Goal: Register for event/course

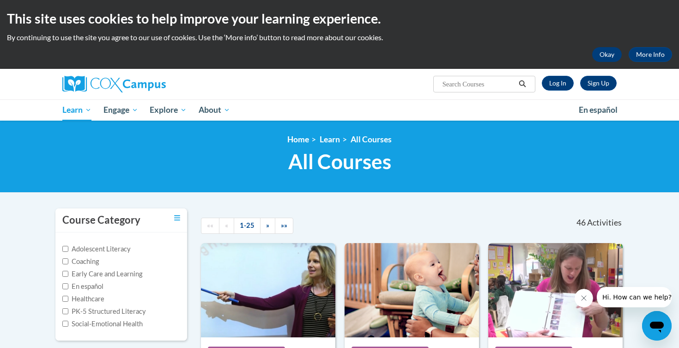
click at [611, 54] on button "Okay" at bounding box center [607, 54] width 30 height 15
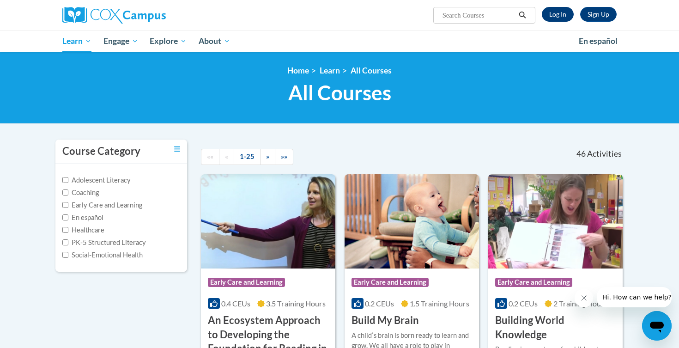
click at [559, 14] on link "Log In" at bounding box center [557, 14] width 32 height 15
click at [558, 15] on link "Log In" at bounding box center [557, 14] width 32 height 15
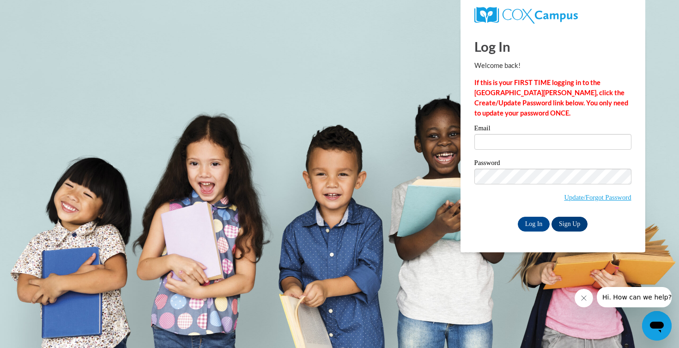
click at [568, 222] on link "Sign Up" at bounding box center [569, 223] width 36 height 15
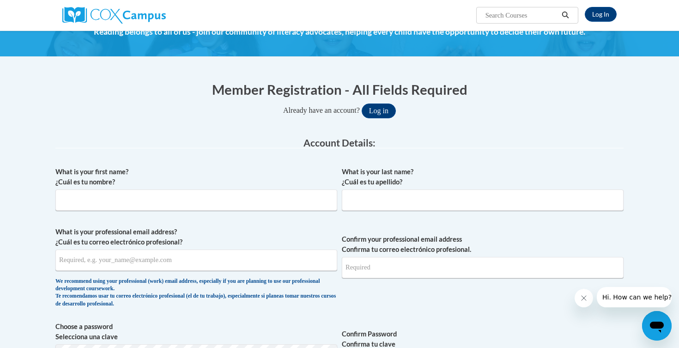
scroll to position [60, 0]
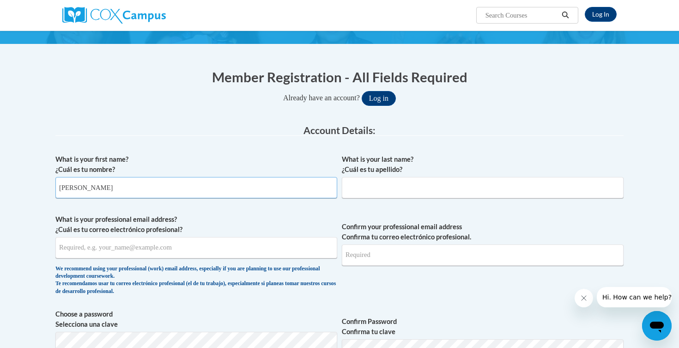
type input "Sarah"
type input "Reiter"
type input "sreiter@altoona.k12.wi.us"
click at [420, 282] on span "Confirm your professional email address Confirma tu correo electrónico profesio…" at bounding box center [483, 256] width 282 height 85
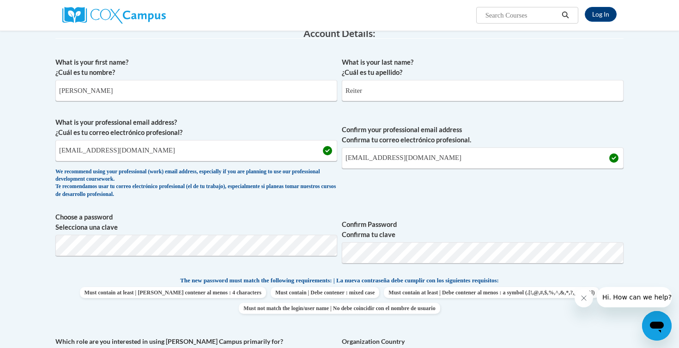
scroll to position [173, 0]
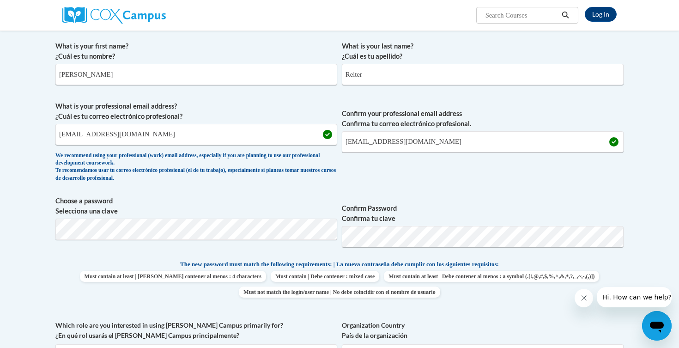
click at [459, 186] on div "What is your first name? ¿Cuál es tu nombre? Sarah What is your last name? ¿Cuá…" at bounding box center [339, 246] width 568 height 421
click at [420, 255] on div "What is your first name? ¿Cuál es tu nombre? Sarah What is your last name? ¿Cuá…" at bounding box center [339, 246] width 568 height 421
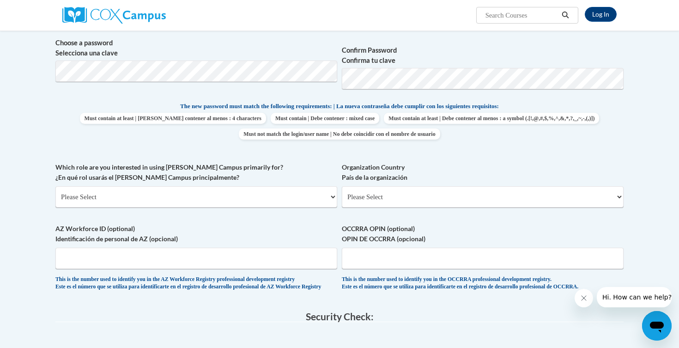
scroll to position [335, 0]
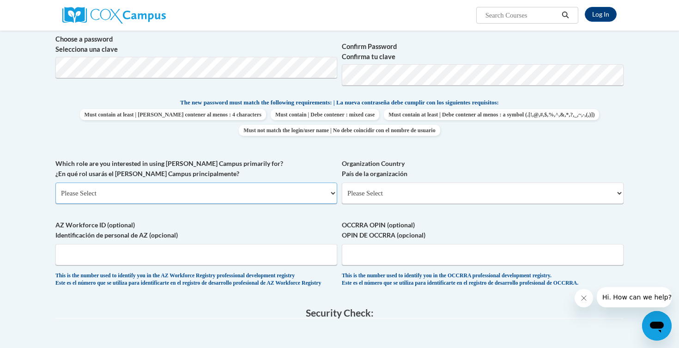
select select "fbf2d438-af2f-41f8-98f1-81c410e29de3"
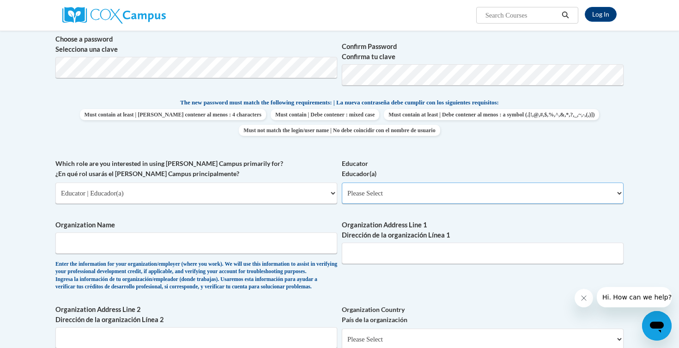
select select "67563ca1-16dc-4830-a7b3-94a34bed3689"
type input "Altoona School District"
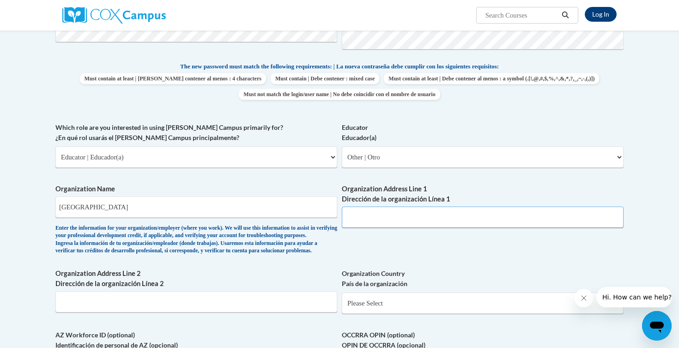
scroll to position [370, 0]
paste input "1903 Bartlett Ave"
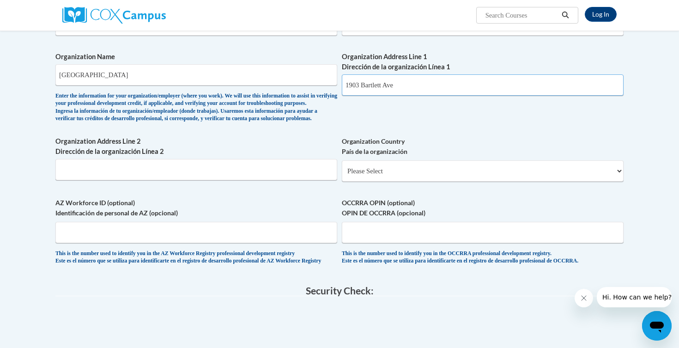
scroll to position [505, 0]
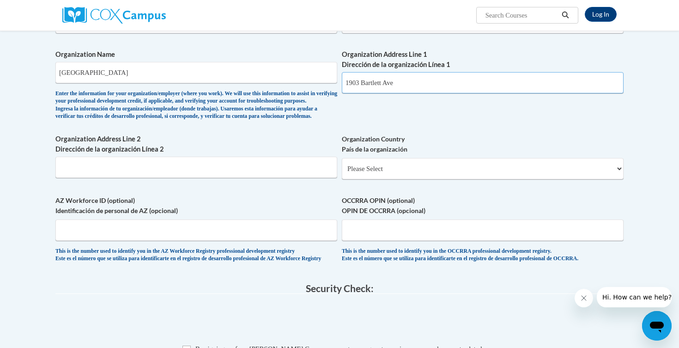
type input "1903 Bartlett Ave"
type input "Altoona, WI 54720"
select select "ad49bcad-a171-4b2e-b99c-48b446064914"
select select
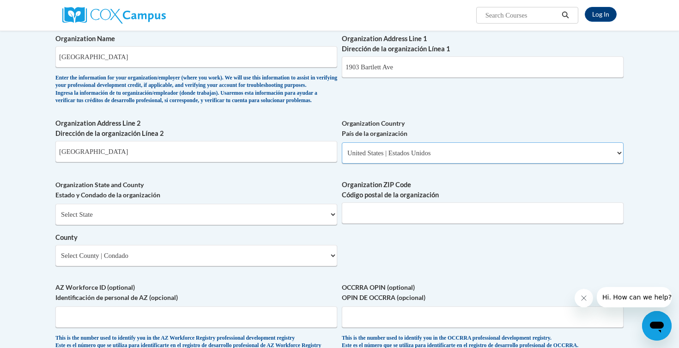
scroll to position [577, 0]
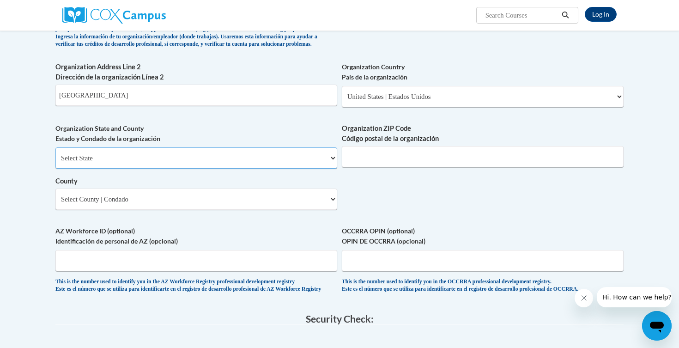
click at [204, 156] on select "Select State Alabama Alaska Arizona Arkansas California Colorado Connecticut De…" at bounding box center [196, 157] width 282 height 21
select select "Wisconsin"
click at [144, 104] on input "Altoona, WI 54720" at bounding box center [196, 94] width 282 height 21
type input "A"
select select "Eau Claire"
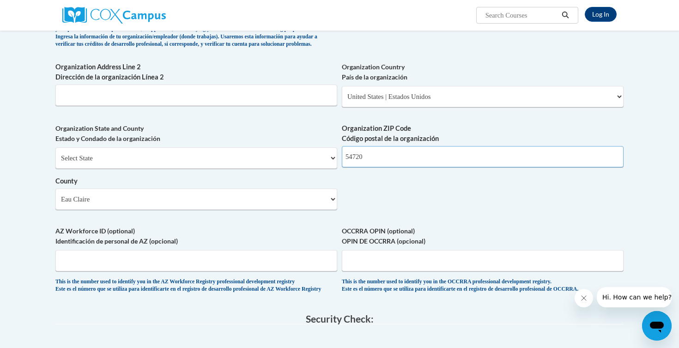
type input "54720"
click at [279, 226] on label "AZ Workforce ID (optional) Identificación de personal de AZ (opcional)" at bounding box center [196, 236] width 282 height 20
click at [279, 250] on input "AZ Workforce ID (optional) Identificación de personal de AZ (opcional)" at bounding box center [196, 260] width 282 height 21
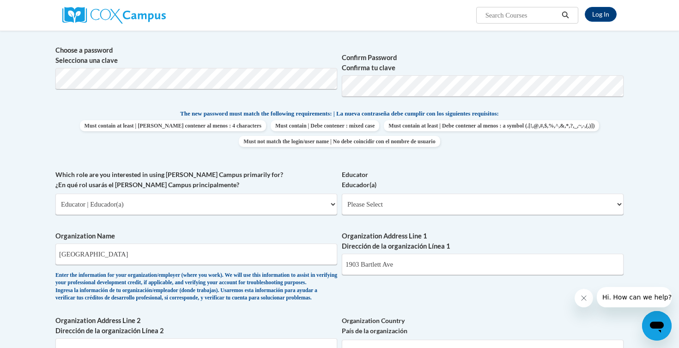
scroll to position [319, 0]
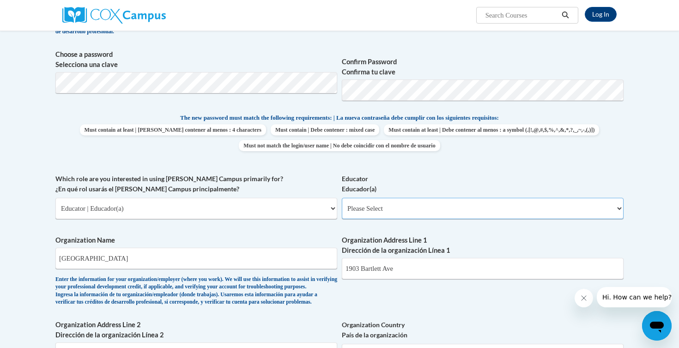
select select "67563ca1-16dc-4830-a7b3-94a34bed3689"
select select "null"
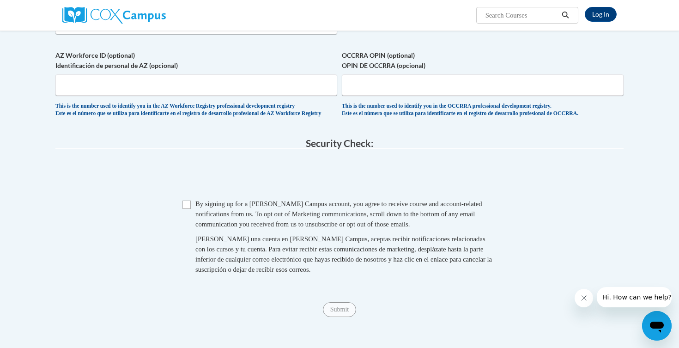
scroll to position [755, 0]
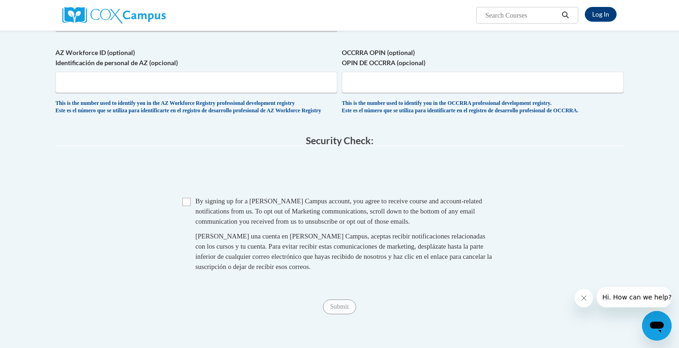
click at [186, 203] on input "Checkbox" at bounding box center [186, 202] width 8 height 8
checkbox input "true"
click at [339, 306] on input "Submit" at bounding box center [339, 306] width 33 height 15
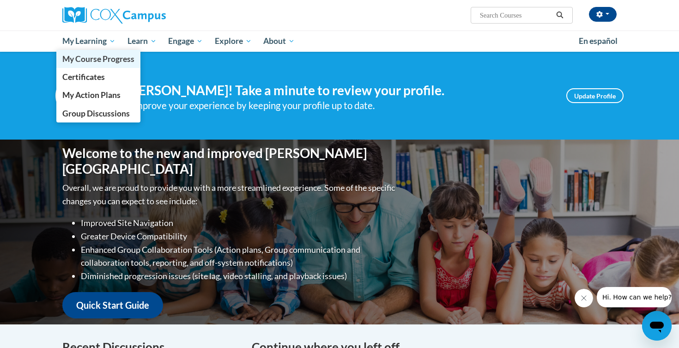
click at [104, 60] on span "My Course Progress" at bounding box center [98, 59] width 72 height 10
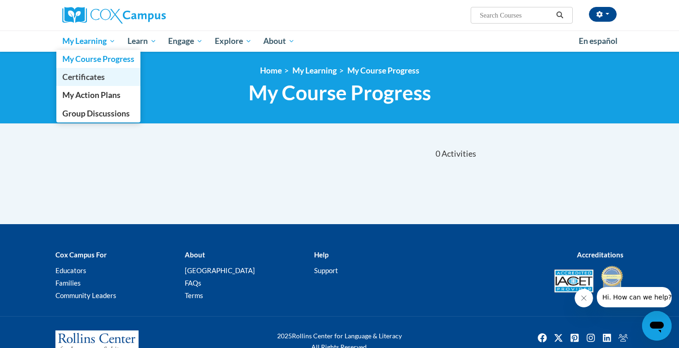
click at [93, 78] on span "Certificates" at bounding box center [83, 77] width 42 height 10
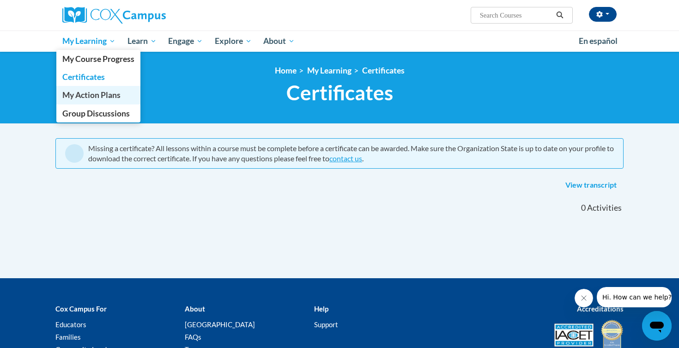
click at [102, 96] on span "My Action Plans" at bounding box center [91, 95] width 58 height 10
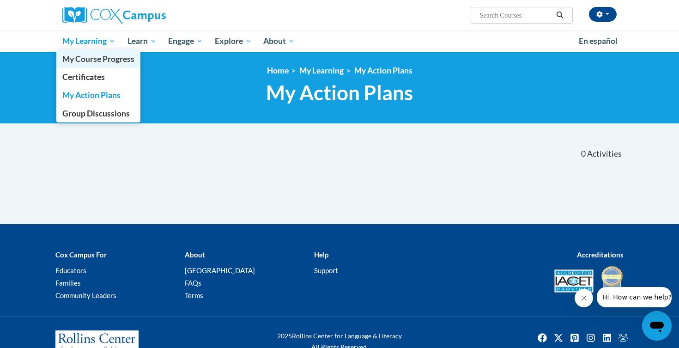
click at [93, 62] on span "My Course Progress" at bounding box center [98, 59] width 72 height 10
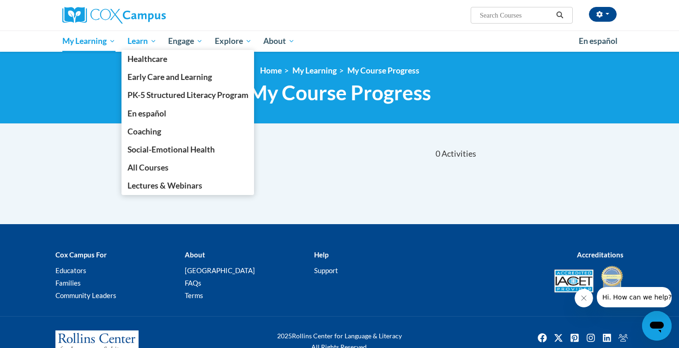
click at [140, 39] on span "Learn" at bounding box center [141, 41] width 29 height 11
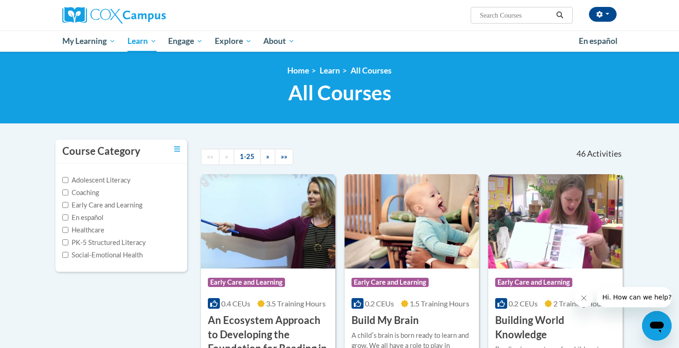
click at [110, 14] on img at bounding box center [113, 15] width 103 height 17
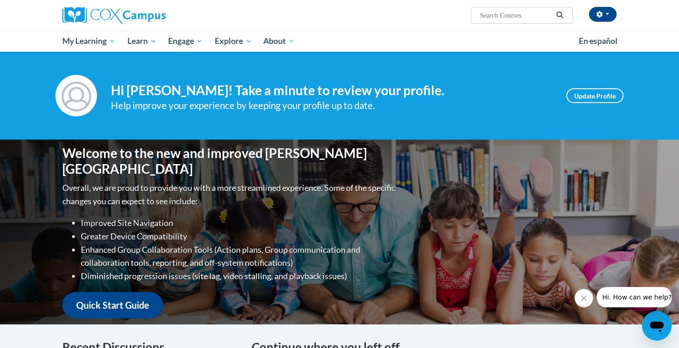
click at [109, 299] on link "Quick Start Guide" at bounding box center [112, 305] width 101 height 26
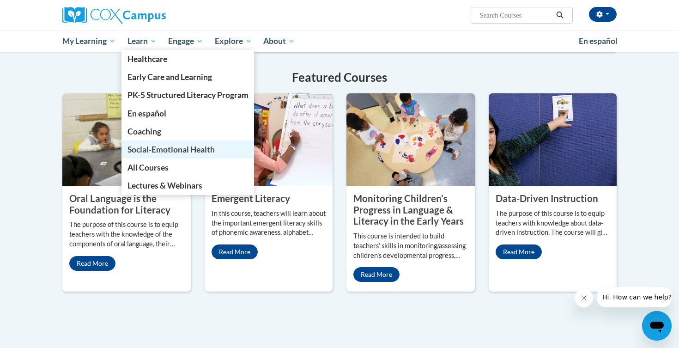
scroll to position [715, 0]
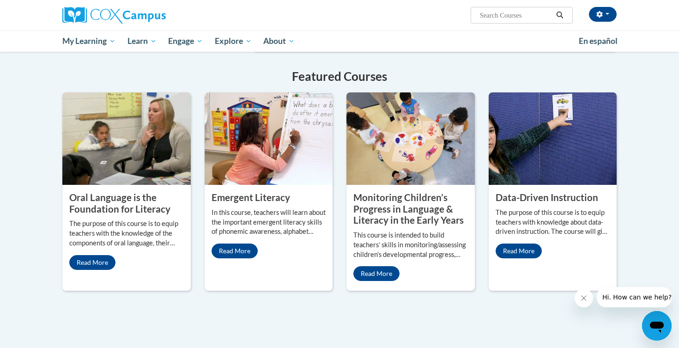
click at [114, 185] on img at bounding box center [126, 138] width 128 height 92
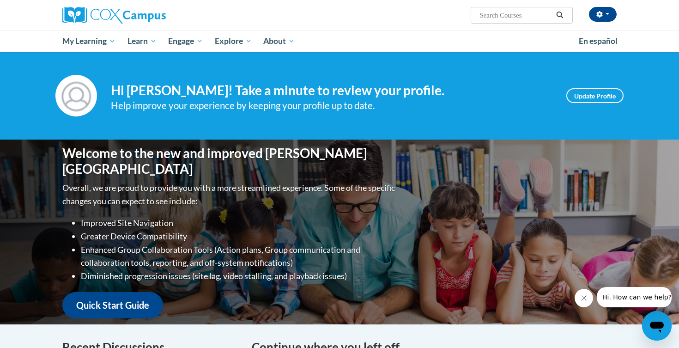
scroll to position [0, 0]
click at [585, 95] on link "Update Profile" at bounding box center [594, 95] width 57 height 15
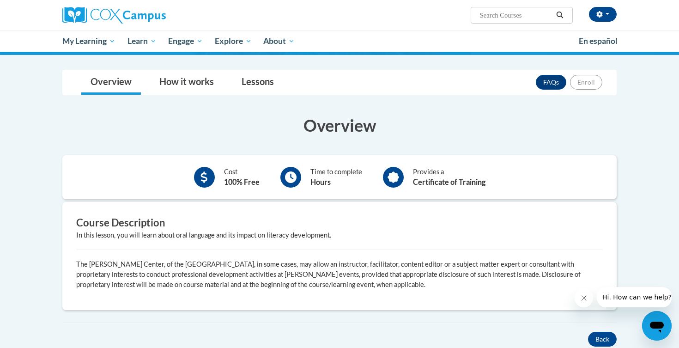
scroll to position [112, 0]
click at [183, 84] on link "How it works" at bounding box center [186, 83] width 73 height 24
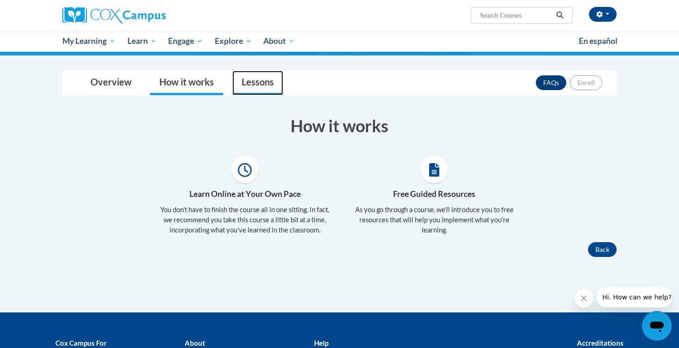
click at [261, 80] on link "Lessons" at bounding box center [257, 83] width 51 height 24
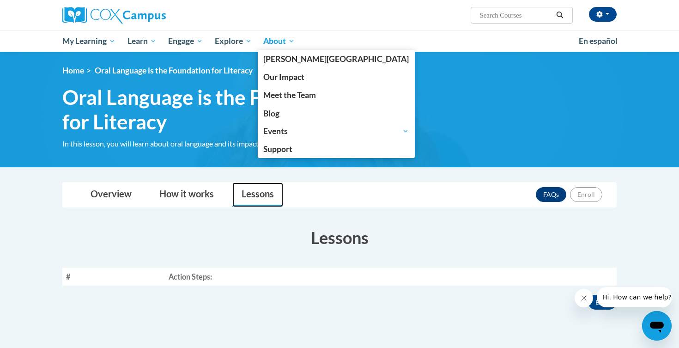
scroll to position [0, 0]
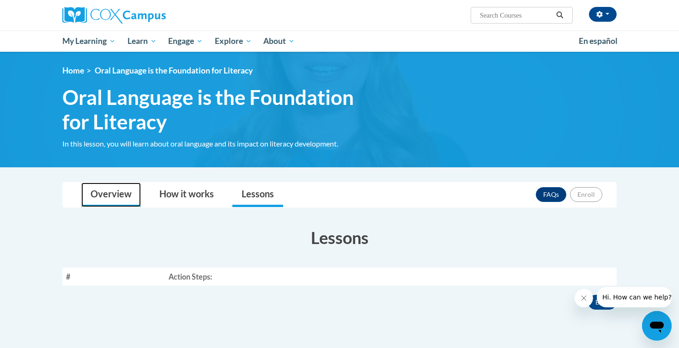
click at [120, 186] on link "Overview" at bounding box center [111, 194] width 60 height 24
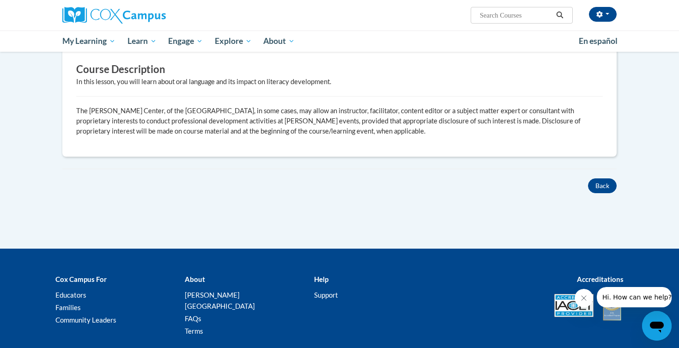
scroll to position [265, 0]
click at [609, 186] on button "Back" at bounding box center [602, 185] width 29 height 15
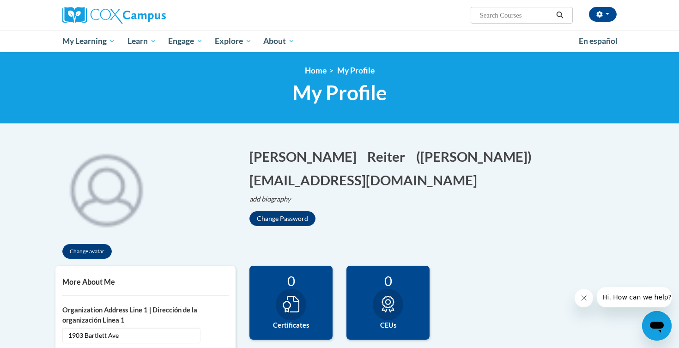
click at [99, 14] on img at bounding box center [113, 15] width 103 height 17
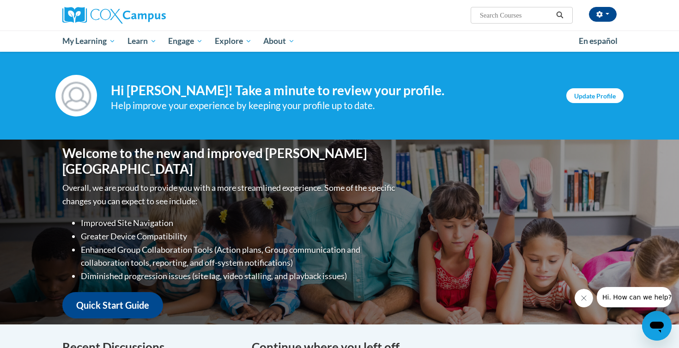
click at [594, 94] on link "Update Profile" at bounding box center [594, 95] width 57 height 15
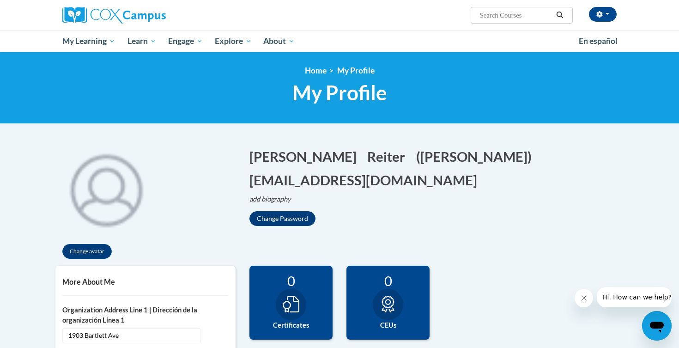
click at [124, 12] on img at bounding box center [113, 15] width 103 height 17
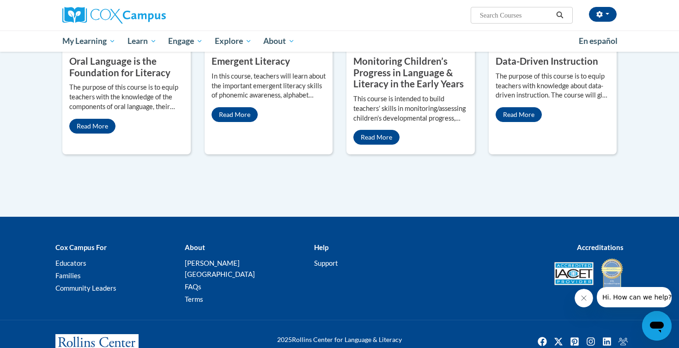
scroll to position [853, 0]
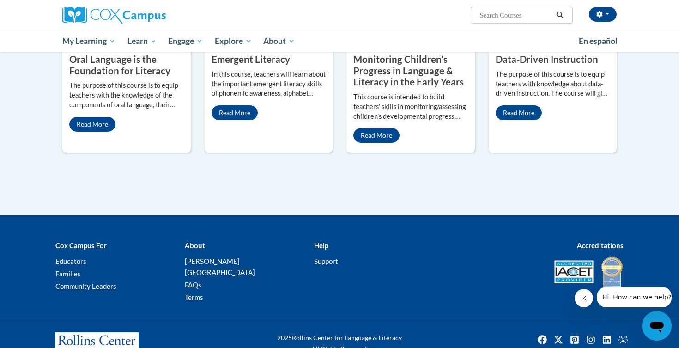
click at [111, 76] on property "Oral Language is the Foundation for Literacy" at bounding box center [119, 65] width 101 height 23
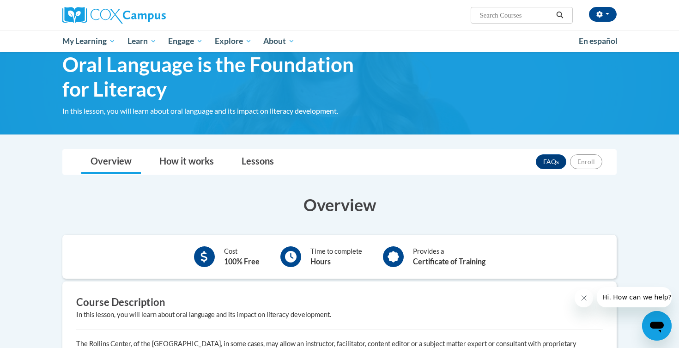
scroll to position [74, 0]
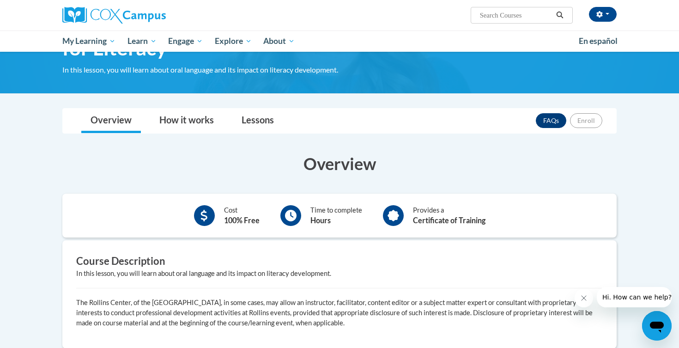
click at [555, 124] on link "FAQs" at bounding box center [550, 120] width 30 height 15
click at [203, 119] on link "How it works" at bounding box center [186, 120] width 73 height 24
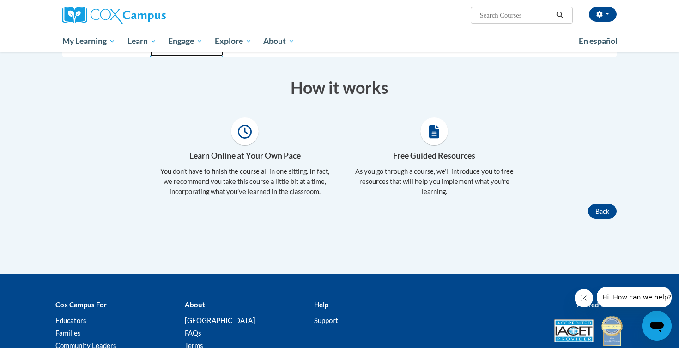
scroll to position [155, 0]
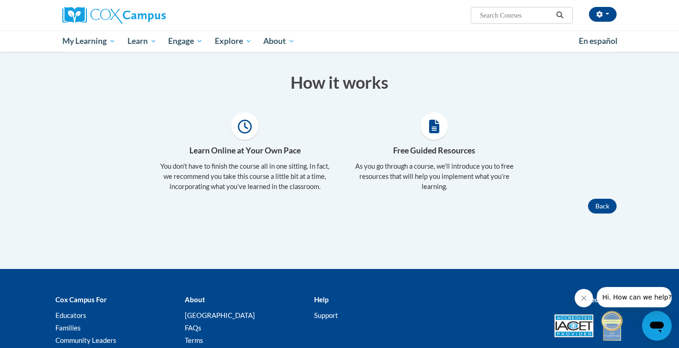
click at [245, 129] on icon at bounding box center [245, 127] width 14 height 14
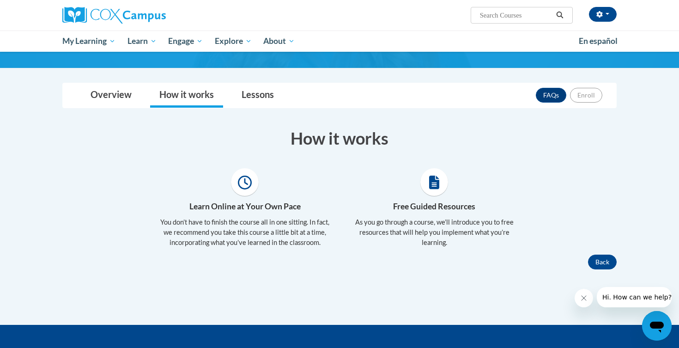
scroll to position [79, 0]
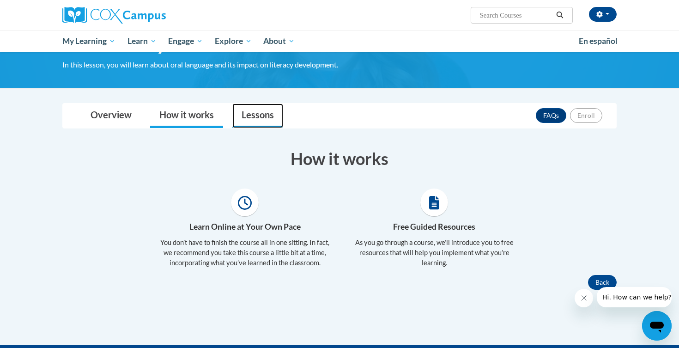
click at [263, 117] on link "Lessons" at bounding box center [257, 115] width 51 height 24
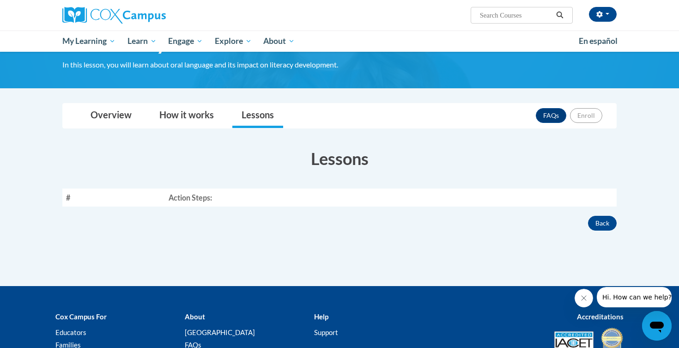
click at [278, 199] on th "Action Steps:" at bounding box center [390, 197] width 451 height 18
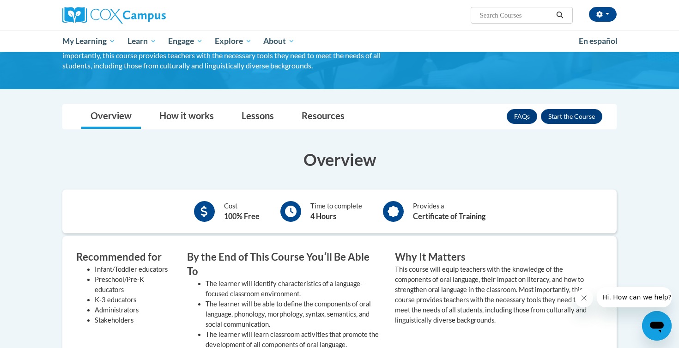
scroll to position [116, 0]
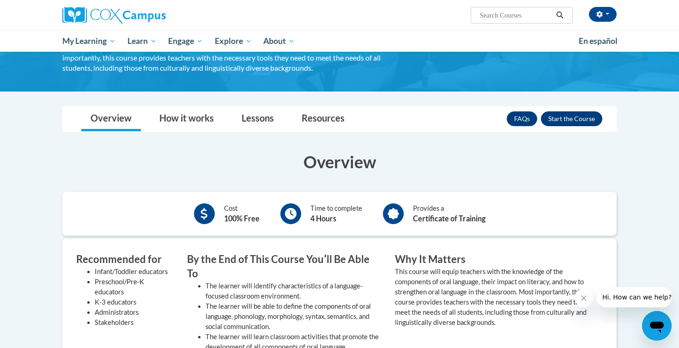
click at [577, 119] on button "Enroll" at bounding box center [570, 118] width 61 height 15
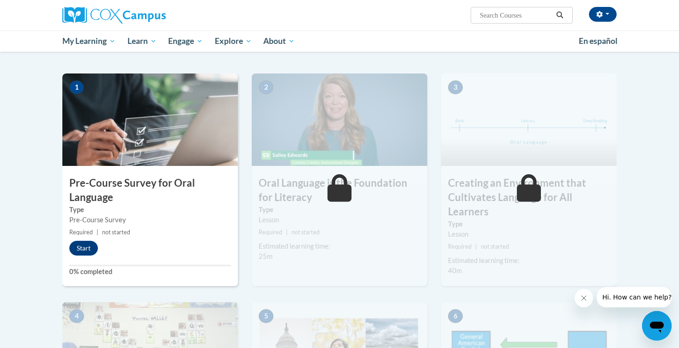
scroll to position [168, 0]
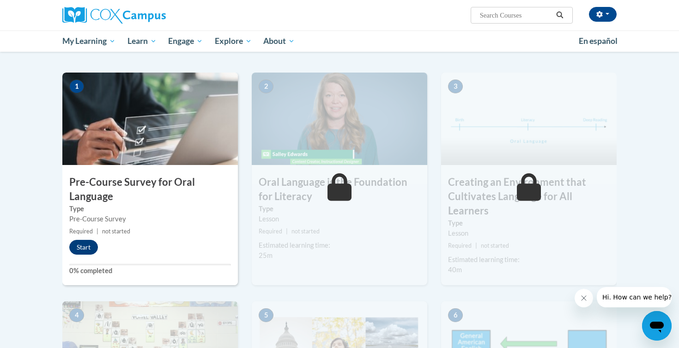
click at [83, 245] on button "Start" at bounding box center [83, 247] width 29 height 15
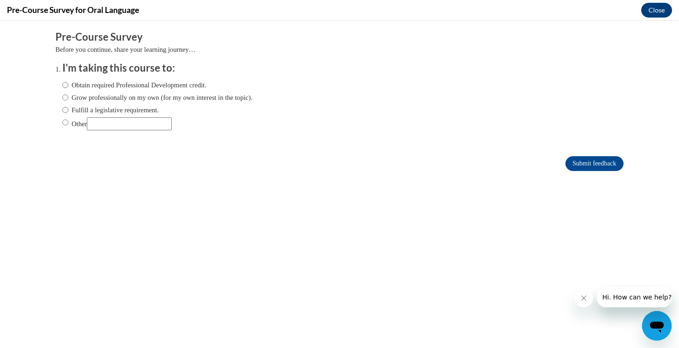
scroll to position [0, 0]
click at [117, 108] on label "Fulfill a legislative requirement." at bounding box center [110, 110] width 96 height 10
click at [68, 108] on input "Fulfill a legislative requirement." at bounding box center [65, 110] width 6 height 10
radio input "true"
click at [602, 160] on input "Submit feedback" at bounding box center [594, 163] width 58 height 15
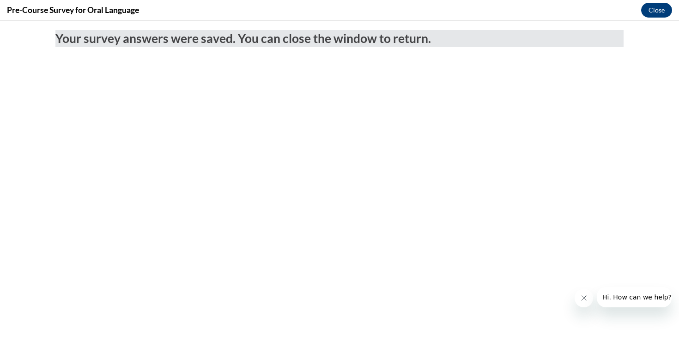
click at [655, 10] on button "Close" at bounding box center [656, 10] width 31 height 15
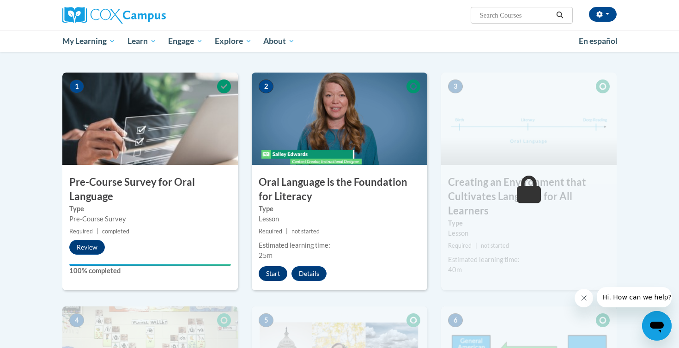
click at [271, 273] on button "Start" at bounding box center [272, 273] width 29 height 15
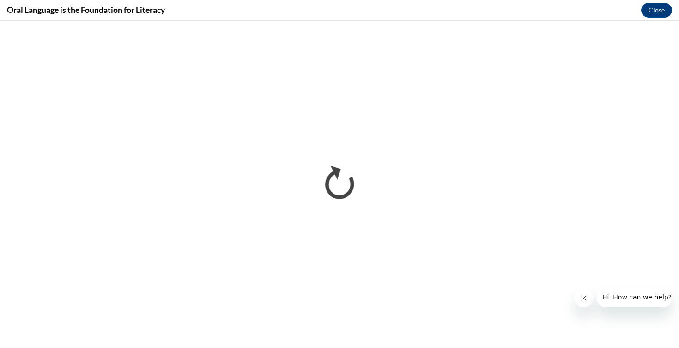
click at [585, 300] on icon "Close message from company" at bounding box center [583, 297] width 5 height 5
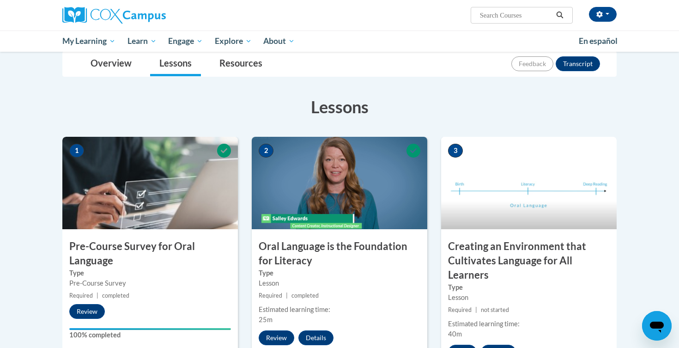
scroll to position [131, 0]
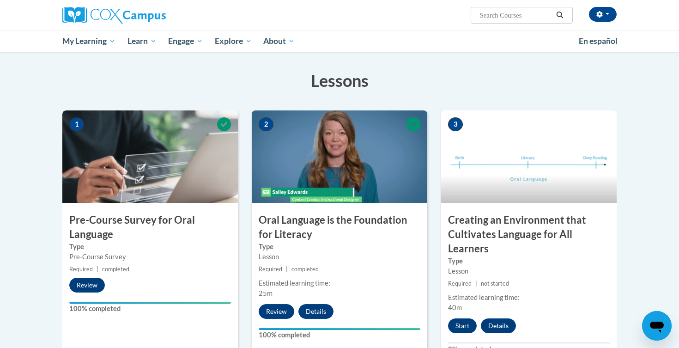
click at [519, 171] on img at bounding box center [528, 156] width 175 height 92
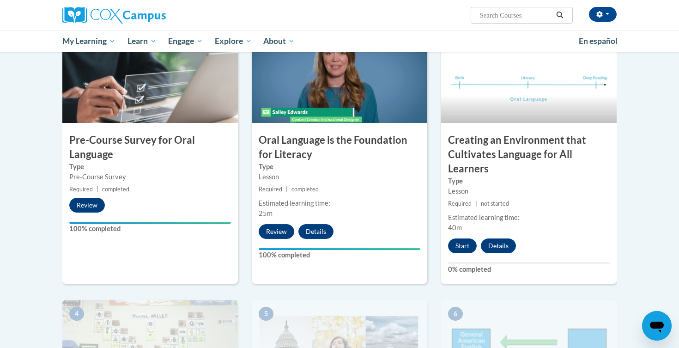
scroll to position [226, 0]
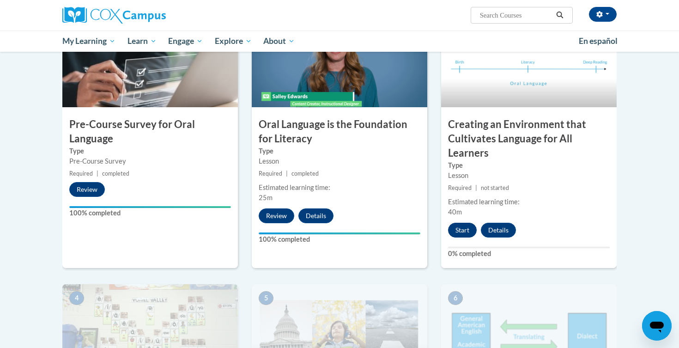
click at [462, 231] on button "Start" at bounding box center [462, 229] width 29 height 15
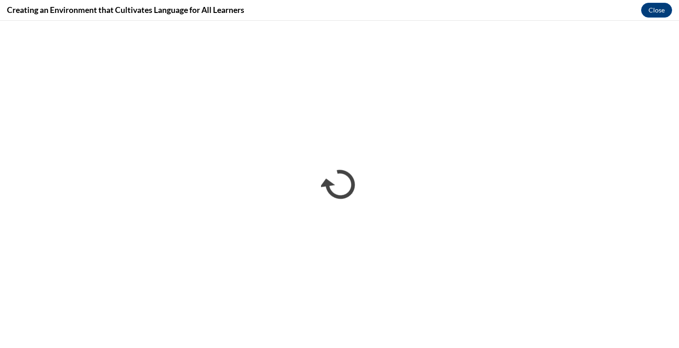
scroll to position [0, 0]
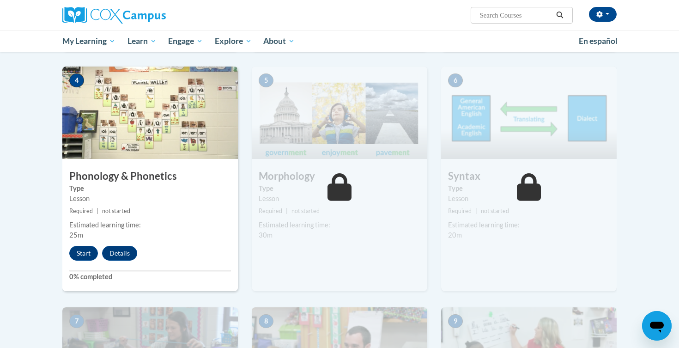
scroll to position [444, 0]
click at [87, 248] on button "Start" at bounding box center [83, 252] width 29 height 15
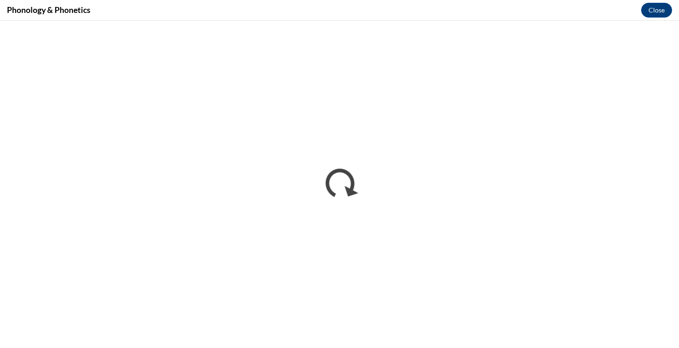
scroll to position [0, 0]
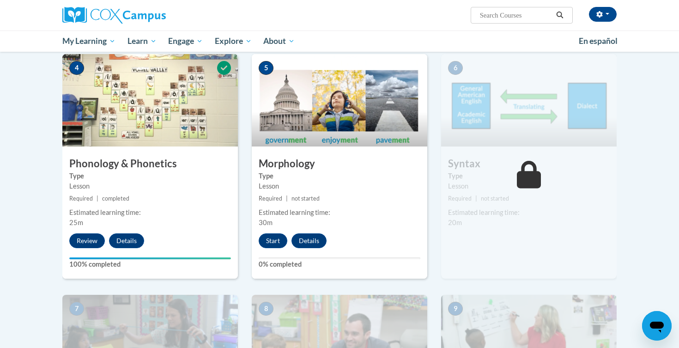
scroll to position [457, 0]
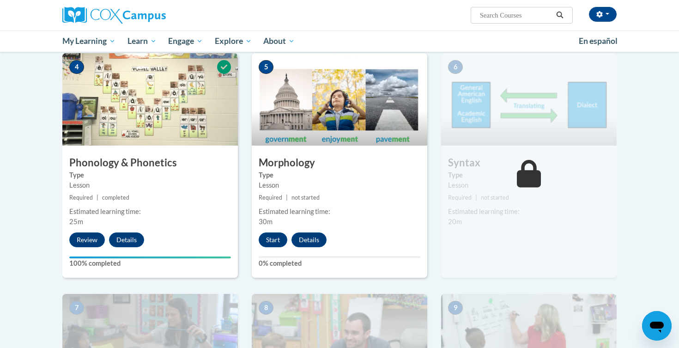
click at [339, 120] on img at bounding box center [339, 99] width 175 height 92
click at [272, 240] on button "Start" at bounding box center [272, 239] width 29 height 15
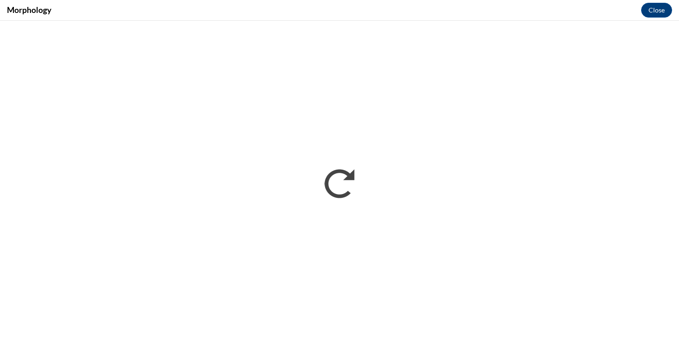
scroll to position [0, 0]
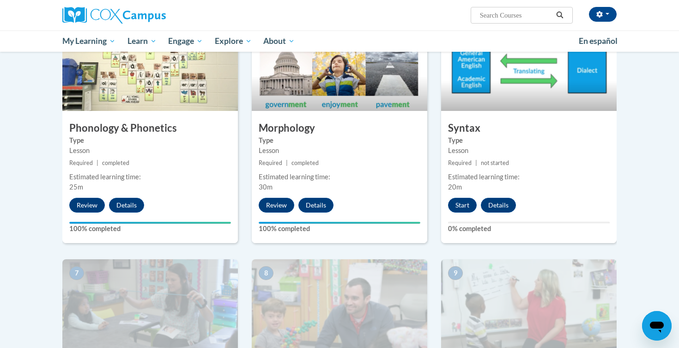
scroll to position [492, 0]
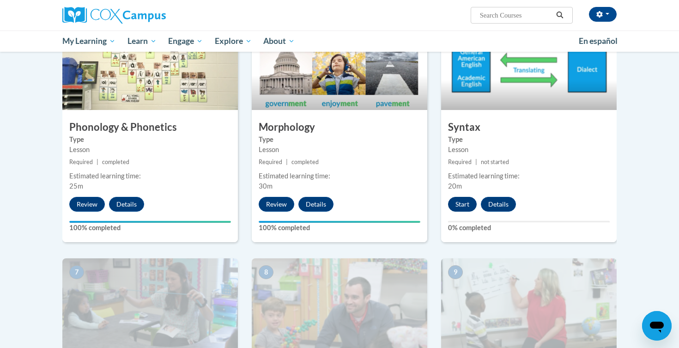
click at [463, 204] on button "Start" at bounding box center [462, 204] width 29 height 15
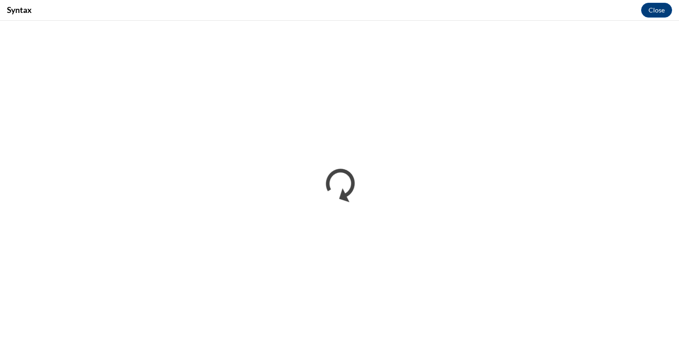
scroll to position [0, 0]
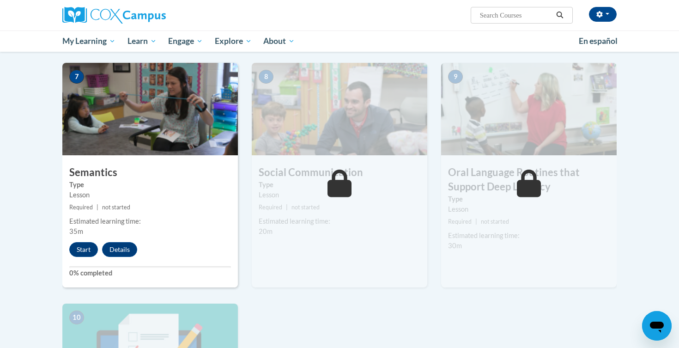
scroll to position [694, 0]
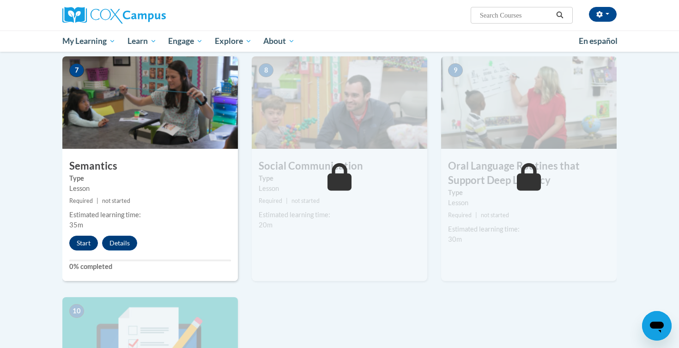
click at [84, 241] on button "Start" at bounding box center [83, 242] width 29 height 15
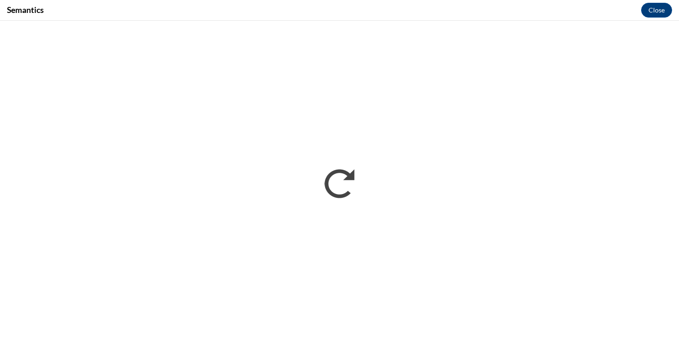
scroll to position [0, 0]
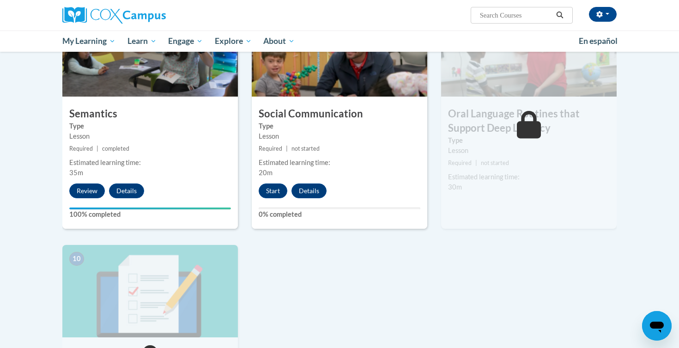
scroll to position [728, 0]
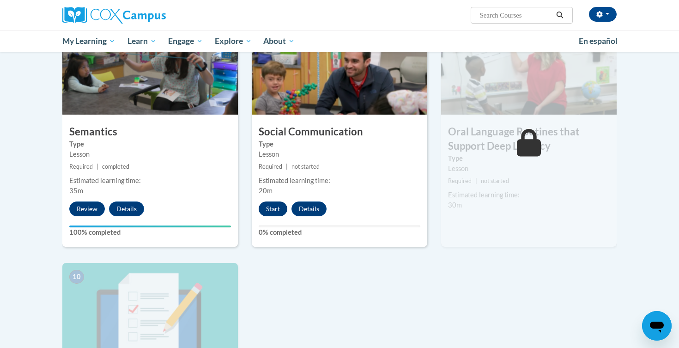
click at [273, 206] on button "Start" at bounding box center [272, 208] width 29 height 15
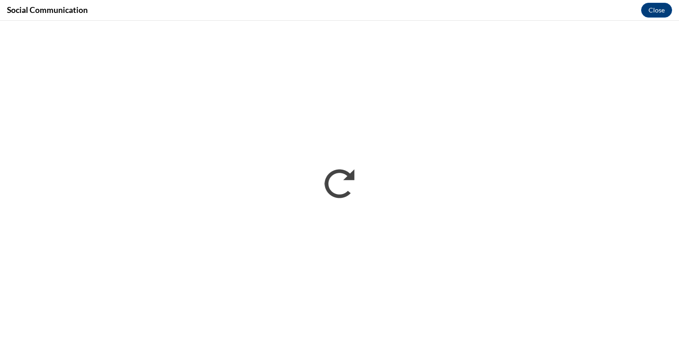
scroll to position [0, 0]
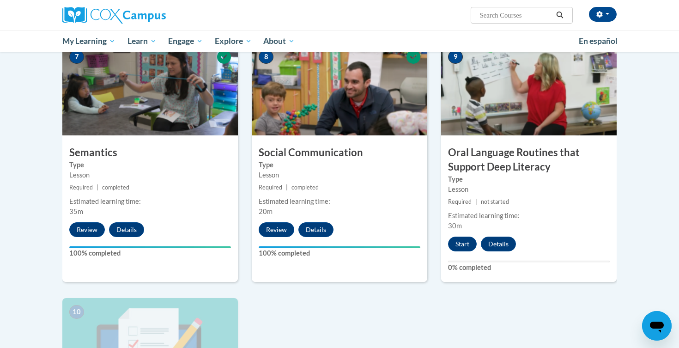
scroll to position [700, 0]
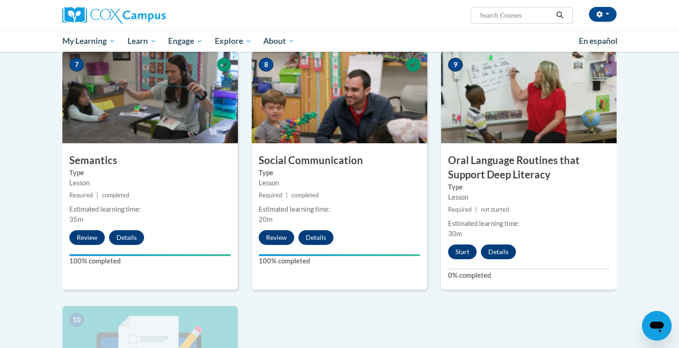
click at [536, 164] on h3 "Oral Language Routines that Support Deep Literacy" at bounding box center [528, 167] width 175 height 29
click at [462, 249] on button "Start" at bounding box center [462, 251] width 29 height 15
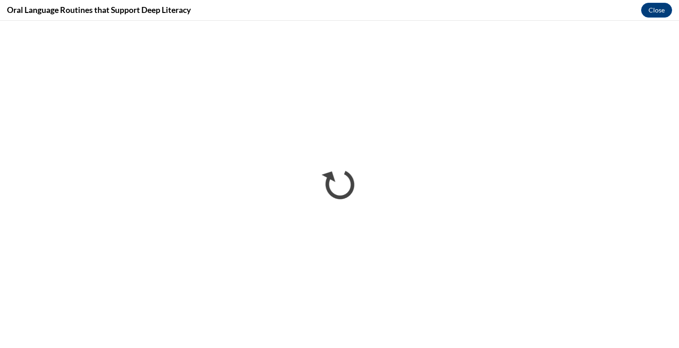
scroll to position [0, 0]
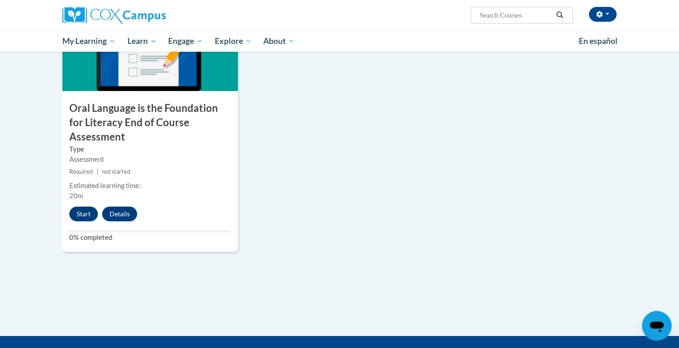
scroll to position [1009, 0]
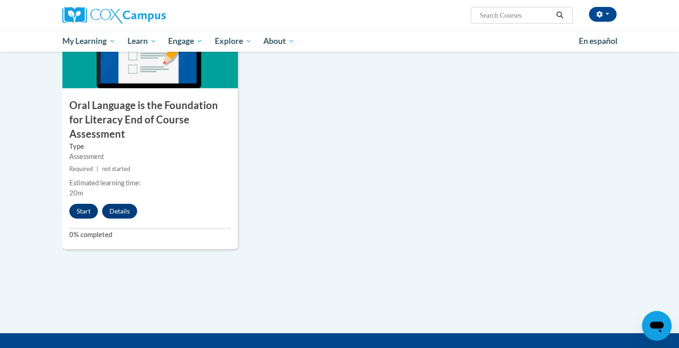
click at [82, 204] on button "Start" at bounding box center [83, 211] width 29 height 15
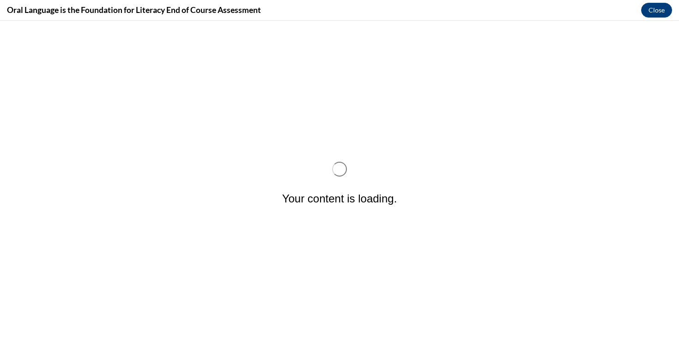
scroll to position [0, 0]
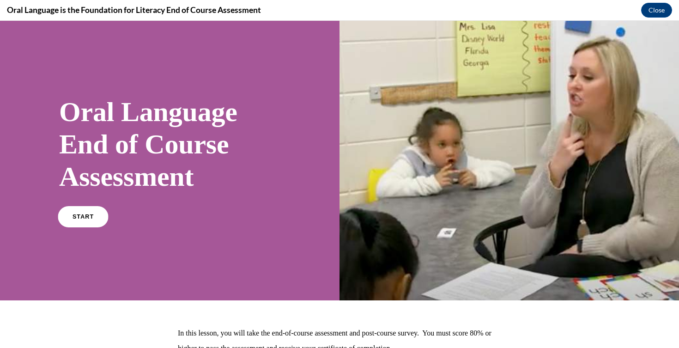
click at [82, 219] on span "START" at bounding box center [82, 216] width 21 height 7
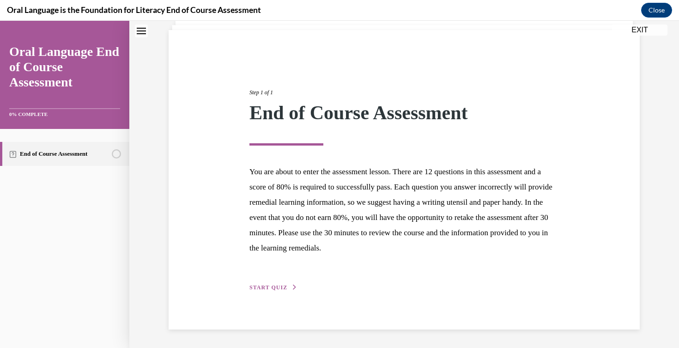
scroll to position [61, 0]
click at [265, 285] on span "START QUIZ" at bounding box center [268, 287] width 38 height 6
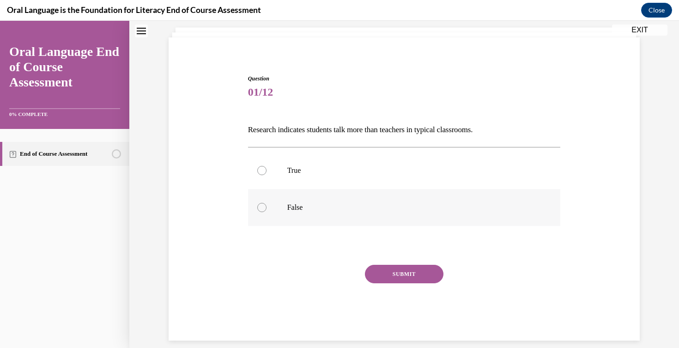
click at [341, 204] on p "False" at bounding box center [412, 207] width 250 height 9
click at [266, 204] on input "False" at bounding box center [261, 207] width 9 height 9
radio input "true"
click at [398, 276] on button "SUBMIT" at bounding box center [404, 273] width 78 height 18
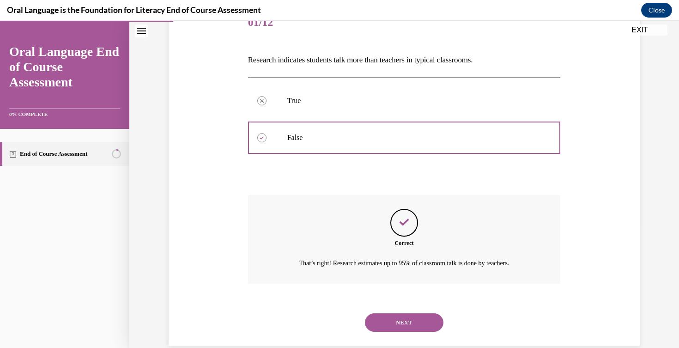
scroll to position [128, 0]
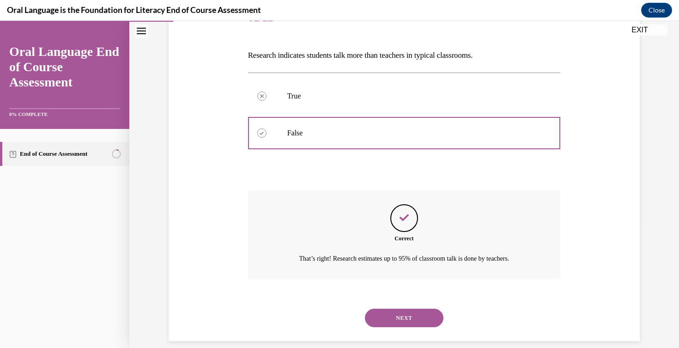
click at [399, 308] on button "NEXT" at bounding box center [404, 317] width 78 height 18
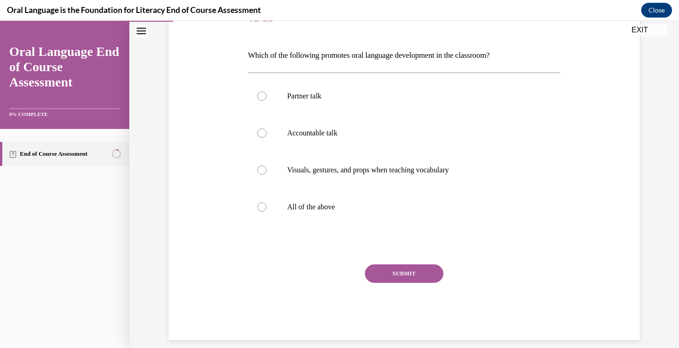
scroll to position [103, 0]
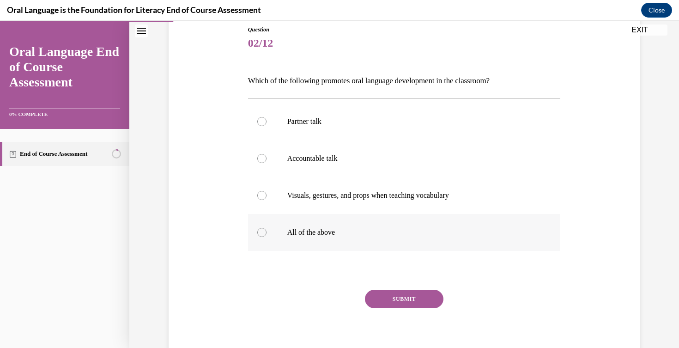
click at [319, 234] on p "All of the above" at bounding box center [412, 232] width 250 height 9
click at [266, 234] on input "All of the above" at bounding box center [261, 232] width 9 height 9
radio input "true"
click at [403, 297] on button "SUBMIT" at bounding box center [404, 298] width 78 height 18
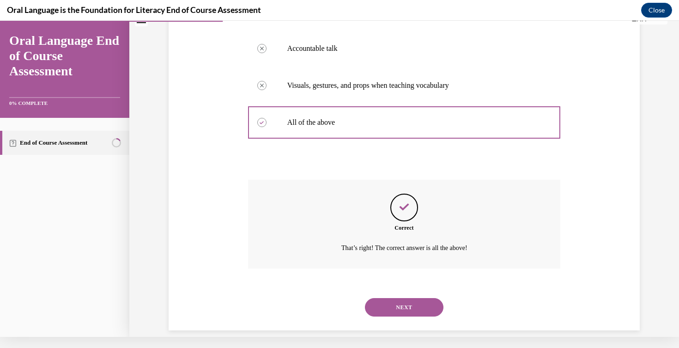
scroll to position [202, 0]
click at [403, 297] on button "NEXT" at bounding box center [404, 306] width 78 height 18
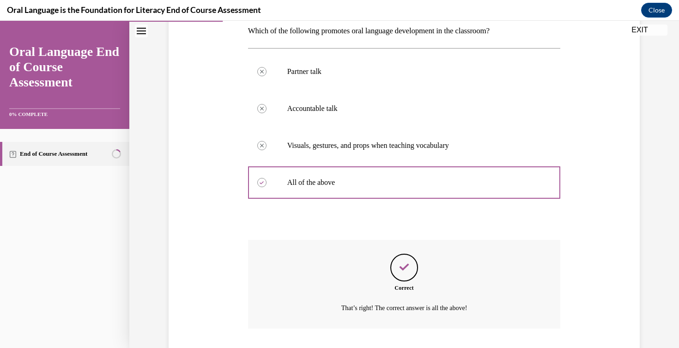
click at [0, 21] on div "SUBMIT" at bounding box center [0, 21] width 0 height 0
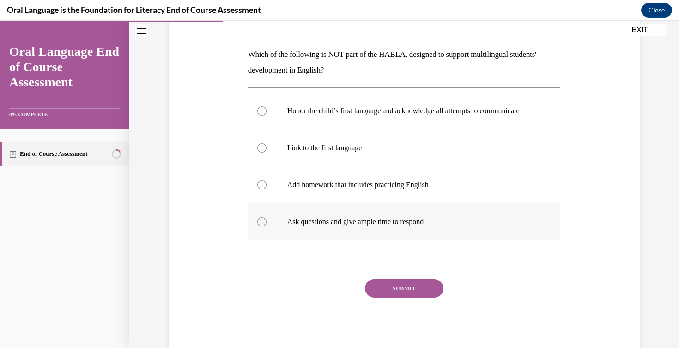
scroll to position [130, 0]
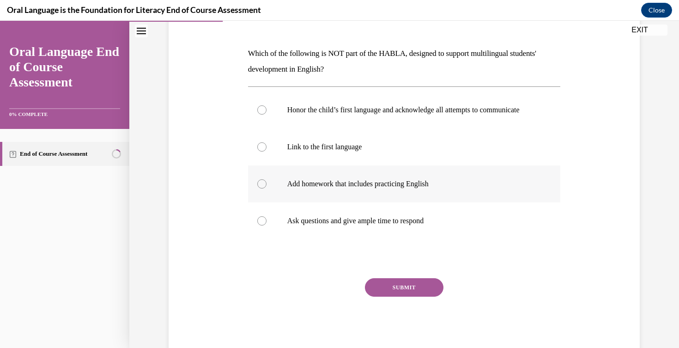
click at [357, 188] on p "Add homework that includes practicing English" at bounding box center [412, 183] width 250 height 9
click at [266, 188] on input "Add homework that includes practicing English" at bounding box center [261, 183] width 9 height 9
radio input "true"
click at [405, 295] on button "SUBMIT" at bounding box center [404, 287] width 78 height 18
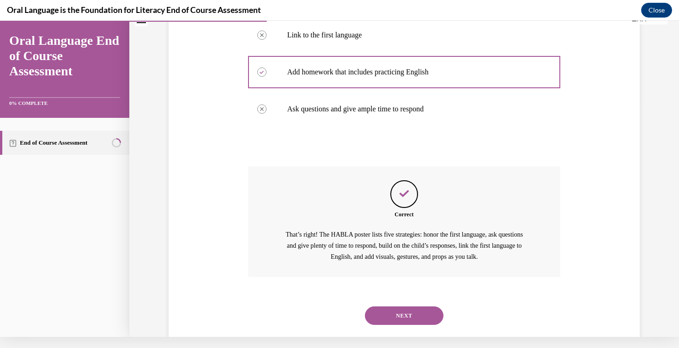
scroll to position [248, 0]
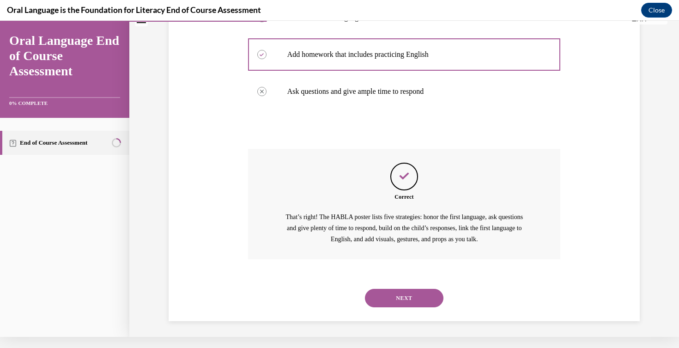
click at [405, 295] on button "NEXT" at bounding box center [404, 297] width 78 height 18
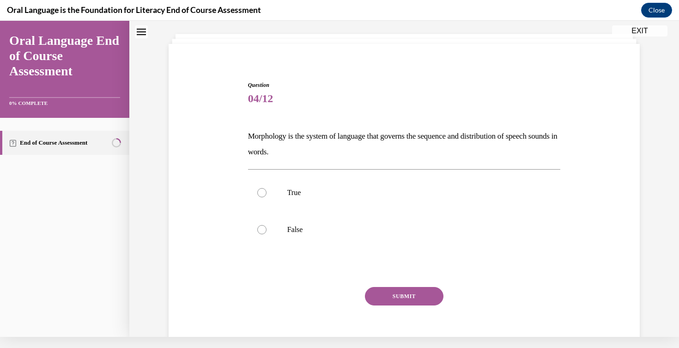
scroll to position [40, 0]
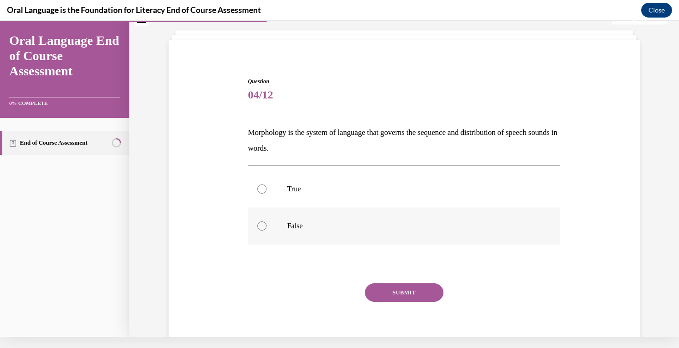
click at [312, 223] on p "False" at bounding box center [412, 225] width 250 height 9
click at [266, 223] on input "False" at bounding box center [261, 225] width 9 height 9
radio input "true"
click at [403, 295] on button "SUBMIT" at bounding box center [404, 292] width 78 height 18
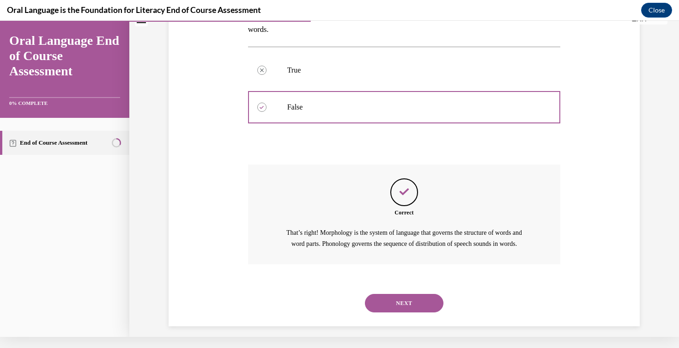
scroll to position [165, 0]
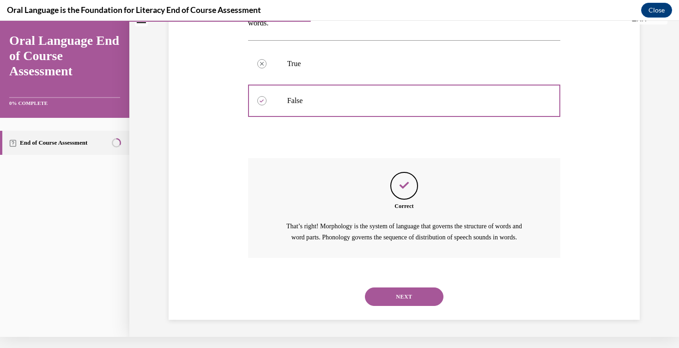
click at [405, 298] on button "NEXT" at bounding box center [404, 296] width 78 height 18
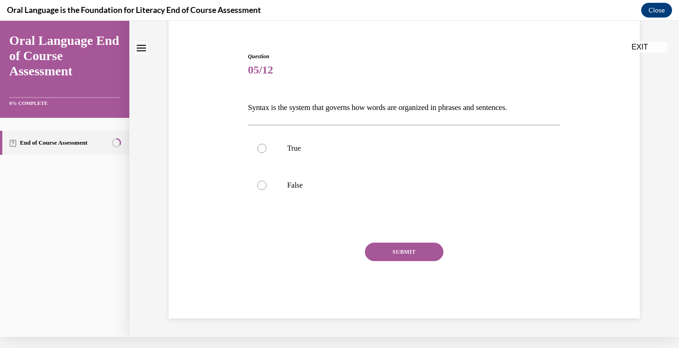
scroll to position [0, 0]
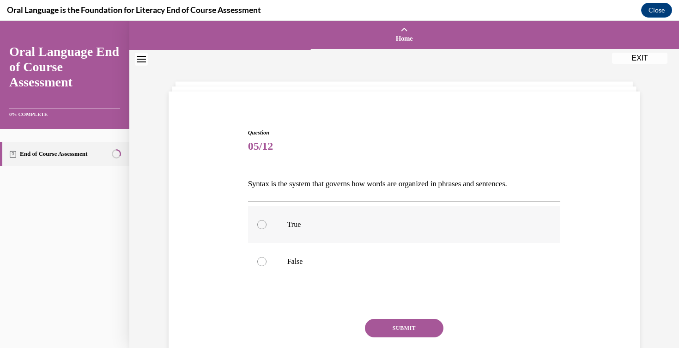
click at [389, 227] on p "True" at bounding box center [412, 224] width 250 height 9
click at [266, 227] on input "True" at bounding box center [261, 224] width 9 height 9
radio input "true"
click at [401, 327] on button "SUBMIT" at bounding box center [404, 327] width 78 height 18
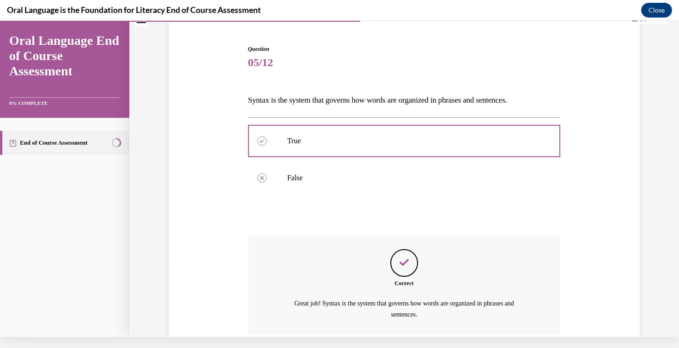
scroll to position [139, 0]
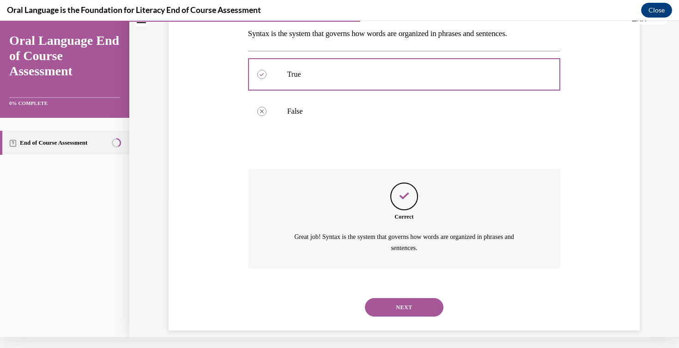
click at [396, 298] on button "NEXT" at bounding box center [404, 307] width 78 height 18
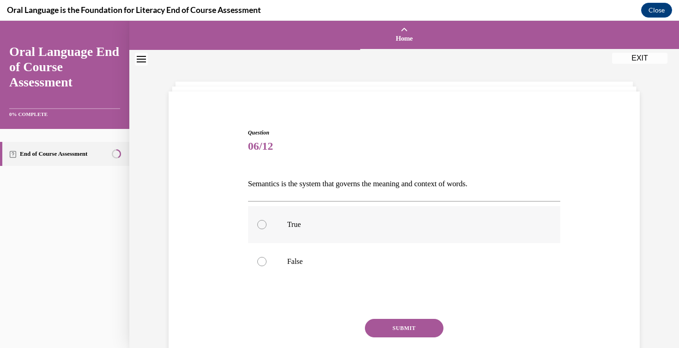
click at [333, 226] on p "True" at bounding box center [412, 224] width 250 height 9
click at [266, 226] on input "True" at bounding box center [261, 224] width 9 height 9
radio input "true"
click at [391, 329] on button "SUBMIT" at bounding box center [404, 327] width 78 height 18
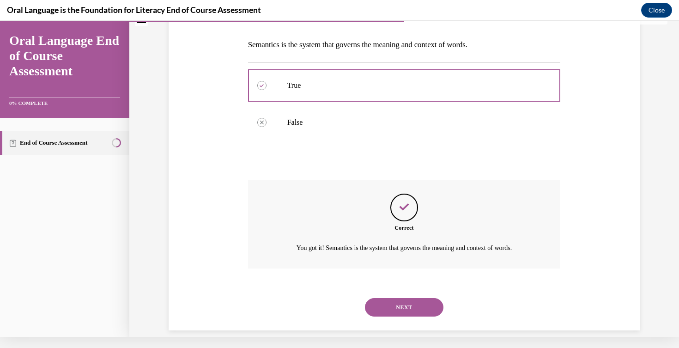
scroll to position [128, 0]
click at [393, 297] on button "NEXT" at bounding box center [404, 306] width 78 height 18
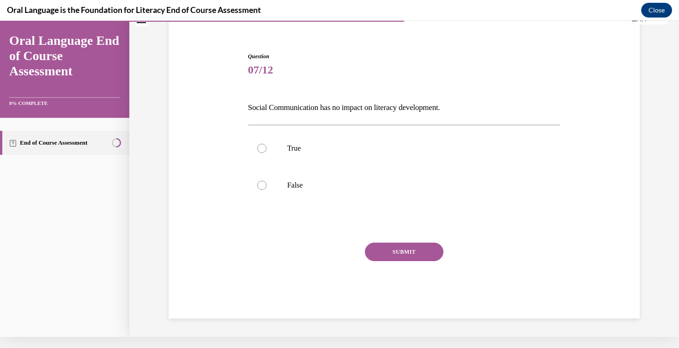
scroll to position [0, 0]
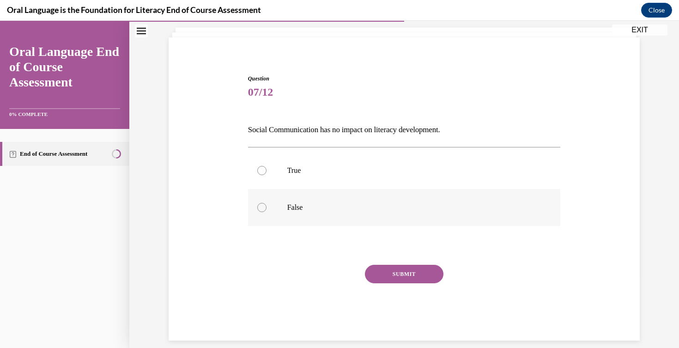
click at [342, 200] on label "False" at bounding box center [404, 207] width 312 height 37
click at [266, 203] on input "False" at bounding box center [261, 207] width 9 height 9
radio input "true"
click at [403, 274] on button "SUBMIT" at bounding box center [404, 273] width 78 height 18
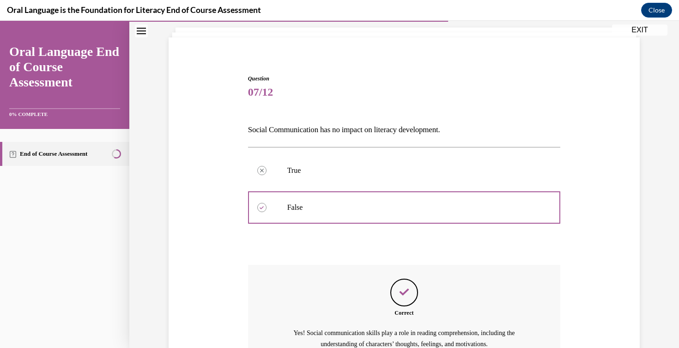
scroll to position [139, 0]
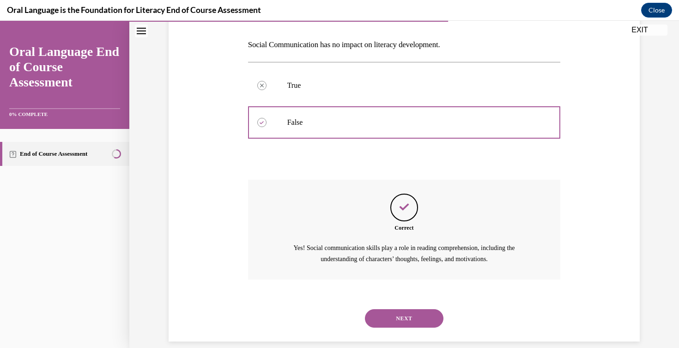
click at [403, 309] on button "NEXT" at bounding box center [404, 318] width 78 height 18
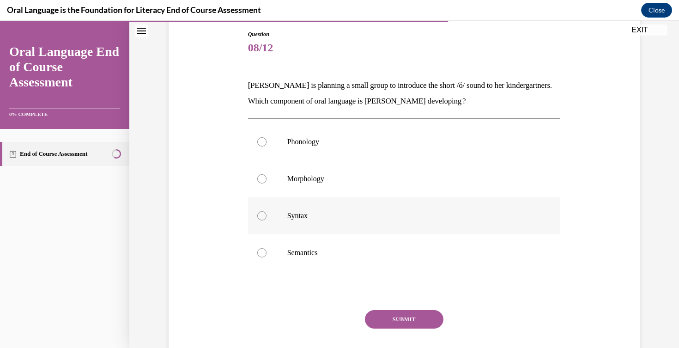
scroll to position [105, 0]
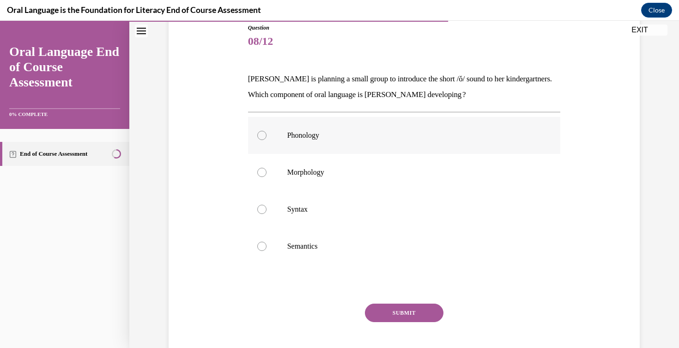
click at [326, 137] on p "Phonology" at bounding box center [412, 135] width 250 height 9
click at [266, 137] on input "Phonology" at bounding box center [261, 135] width 9 height 9
radio input "true"
click at [389, 314] on button "SUBMIT" at bounding box center [404, 312] width 78 height 18
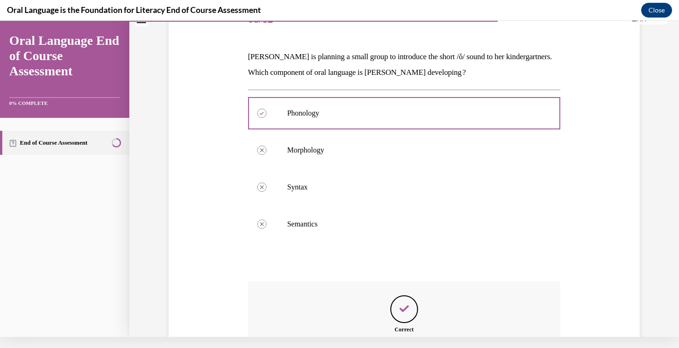
scroll to position [228, 0]
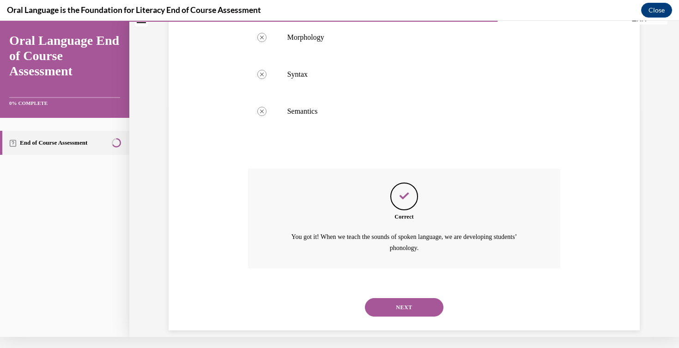
click at [390, 298] on button "NEXT" at bounding box center [404, 307] width 78 height 18
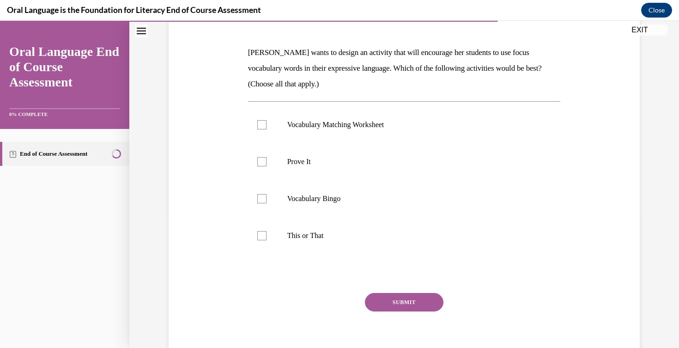
scroll to position [134, 0]
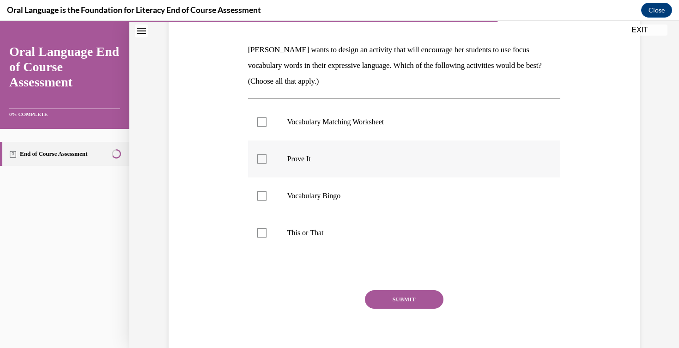
click at [324, 159] on p "Prove It" at bounding box center [412, 158] width 250 height 9
click at [266, 159] on input "Prove It" at bounding box center [261, 158] width 9 height 9
checkbox input "true"
click at [308, 234] on p "This or That" at bounding box center [412, 232] width 250 height 9
click at [266, 234] on input "This or That" at bounding box center [261, 232] width 9 height 9
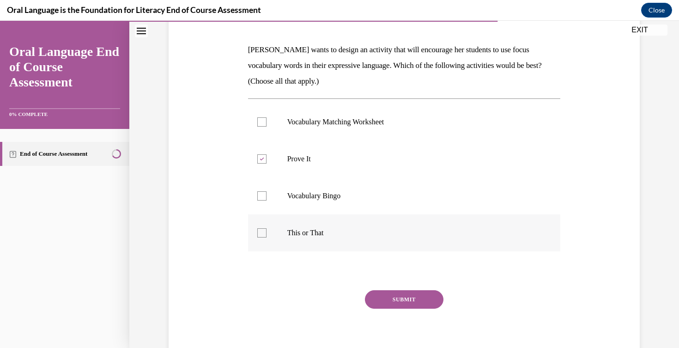
checkbox input "true"
click at [413, 296] on button "SUBMIT" at bounding box center [404, 299] width 78 height 18
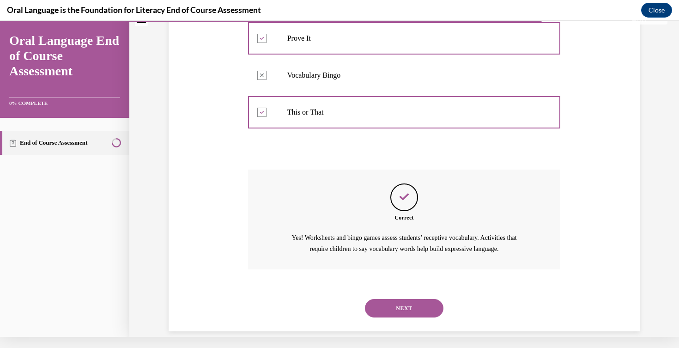
scroll to position [244, 0]
click at [405, 298] on button "NEXT" at bounding box center [404, 307] width 78 height 18
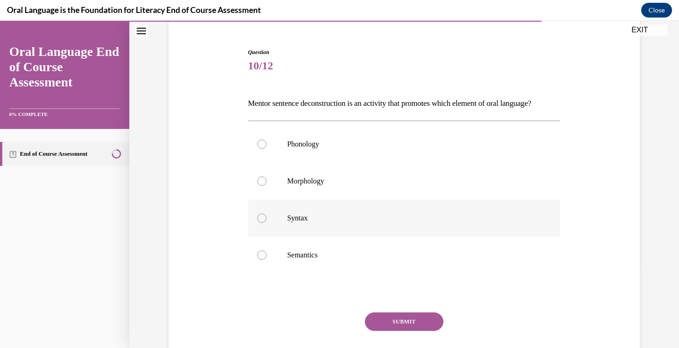
scroll to position [88, 0]
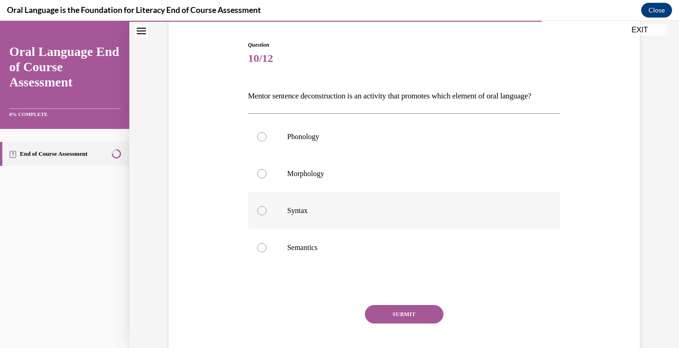
click at [344, 215] on p "Syntax" at bounding box center [412, 210] width 250 height 9
click at [266, 215] on input "Syntax" at bounding box center [261, 210] width 9 height 9
radio input "true"
click at [396, 323] on button "SUBMIT" at bounding box center [404, 314] width 78 height 18
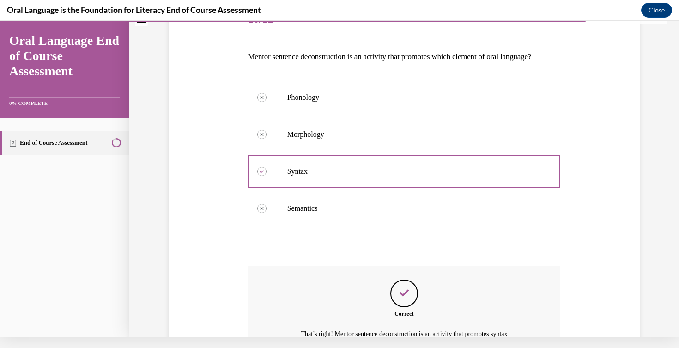
scroll to position [228, 0]
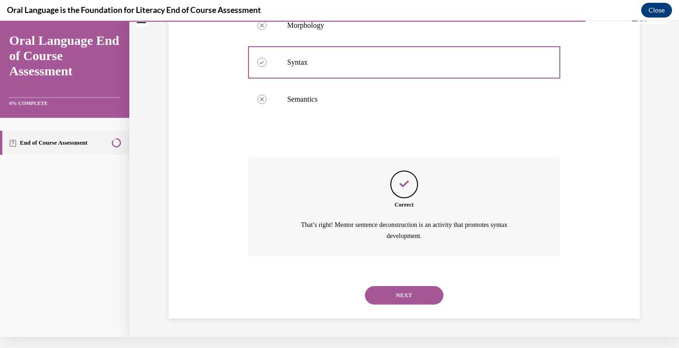
click at [394, 292] on button "NEXT" at bounding box center [404, 295] width 78 height 18
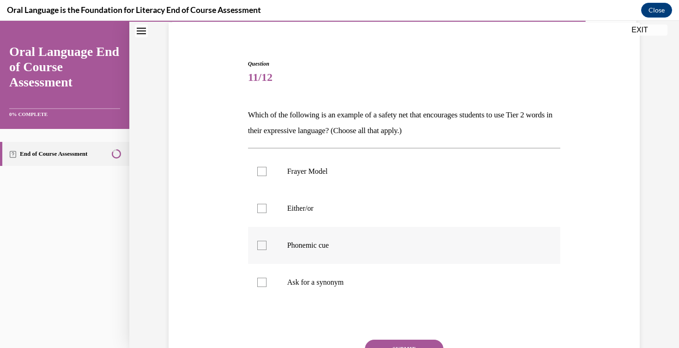
scroll to position [69, 0]
click at [307, 282] on p "Ask for a synonym" at bounding box center [412, 281] width 250 height 9
click at [266, 282] on input "Ask for a synonym" at bounding box center [261, 281] width 9 height 9
checkbox input "true"
click at [291, 208] on p "Either/or" at bounding box center [412, 207] width 250 height 9
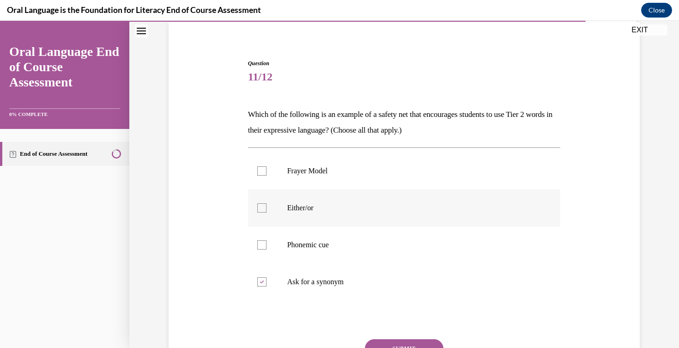
click at [266, 208] on input "Either/or" at bounding box center [261, 207] width 9 height 9
checkbox input "true"
click at [297, 248] on p "Phonemic cue" at bounding box center [412, 244] width 250 height 9
click at [266, 248] on input "Phonemic cue" at bounding box center [261, 244] width 9 height 9
checkbox input "true"
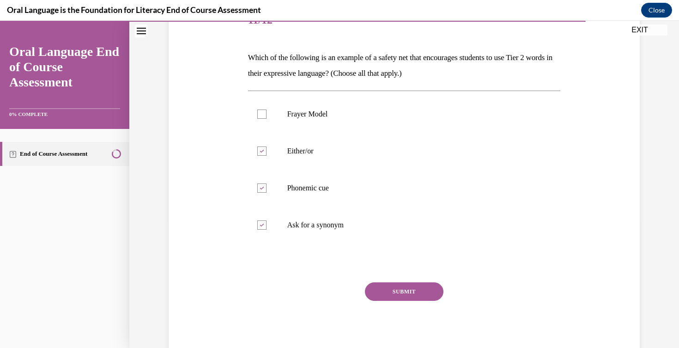
click at [407, 290] on button "SUBMIT" at bounding box center [404, 291] width 78 height 18
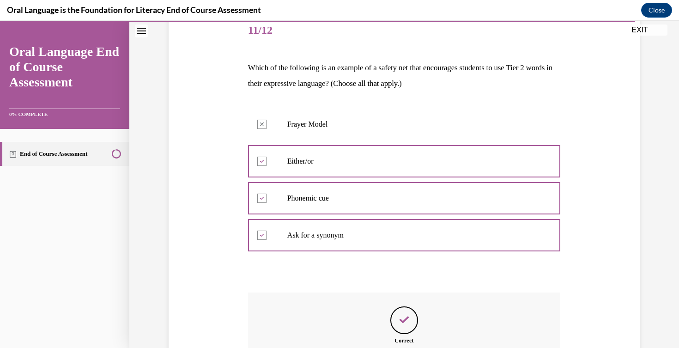
scroll to position [228, 0]
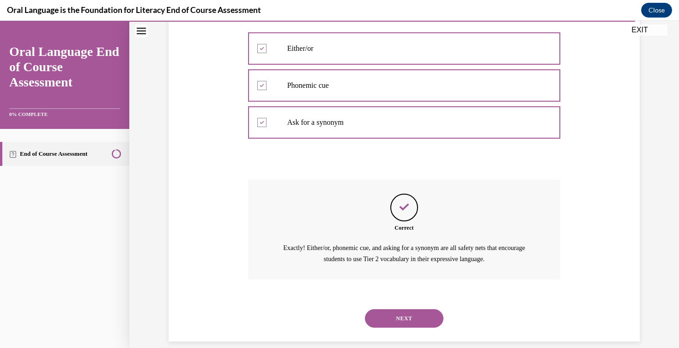
click at [403, 309] on button "NEXT" at bounding box center [404, 318] width 78 height 18
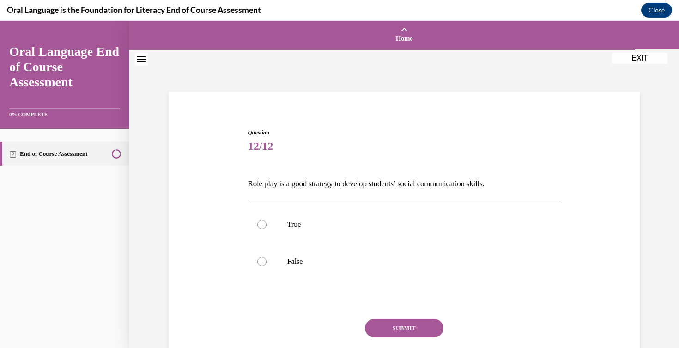
scroll to position [0, 0]
click at [300, 233] on label "True" at bounding box center [404, 224] width 312 height 37
click at [266, 229] on input "True" at bounding box center [261, 224] width 9 height 9
radio input "true"
click at [389, 325] on button "SUBMIT" at bounding box center [404, 327] width 78 height 18
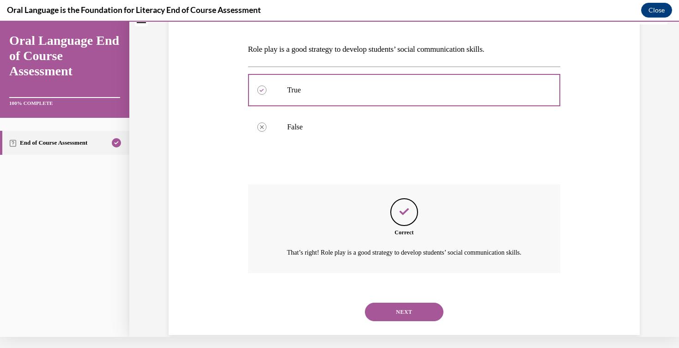
scroll to position [139, 0]
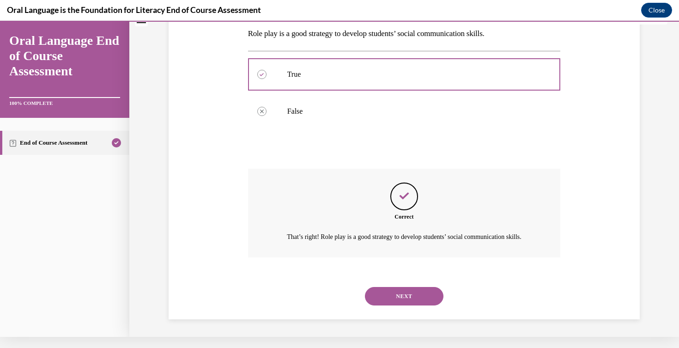
click at [407, 293] on button "NEXT" at bounding box center [404, 296] width 78 height 18
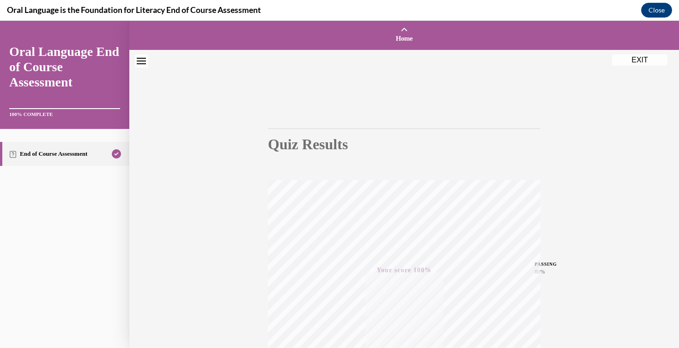
scroll to position [0, 0]
click at [637, 58] on button "EXIT" at bounding box center [639, 58] width 55 height 11
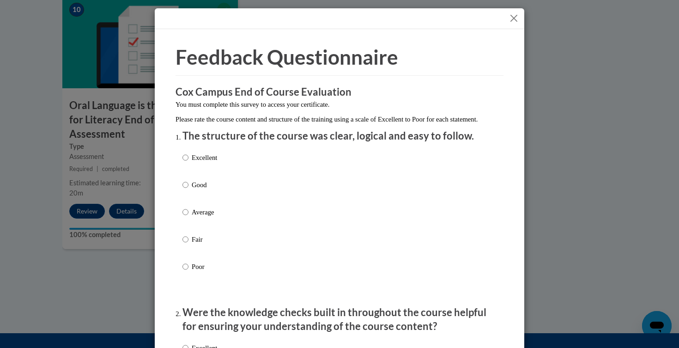
click at [196, 162] on p "Excellent" at bounding box center [204, 157] width 25 height 10
click at [188, 162] on input "Excellent" at bounding box center [185, 157] width 6 height 10
radio input "true"
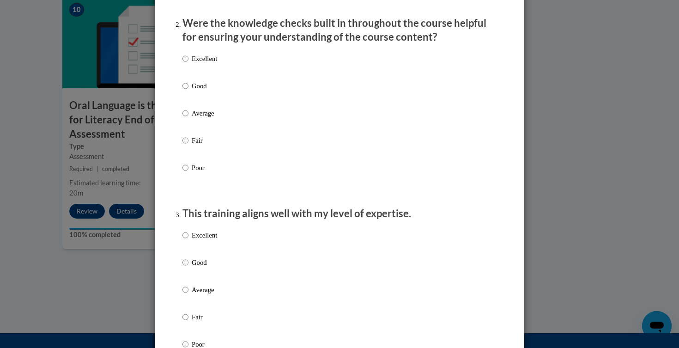
scroll to position [290, 0]
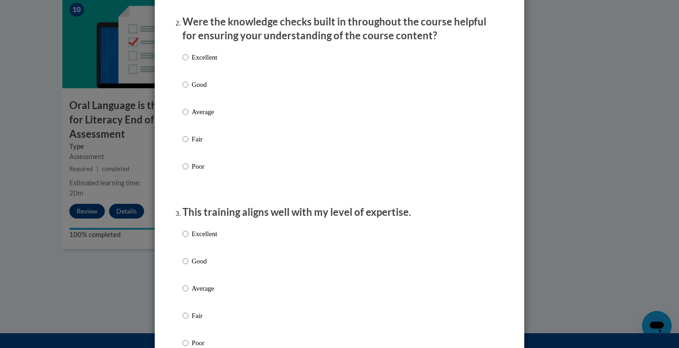
click at [206, 62] on p "Excellent" at bounding box center [204, 57] width 25 height 10
click at [188, 62] on input "Excellent" at bounding box center [185, 57] width 6 height 10
radio input "true"
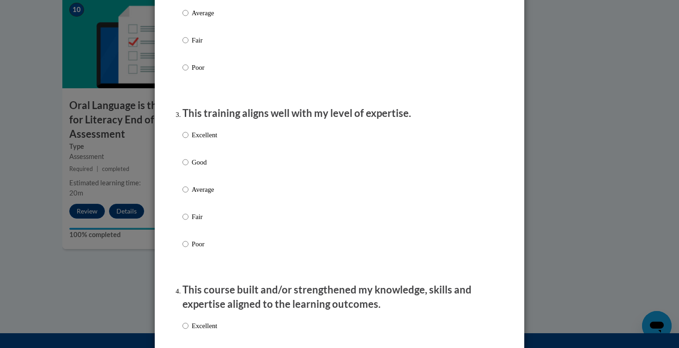
scroll to position [393, 0]
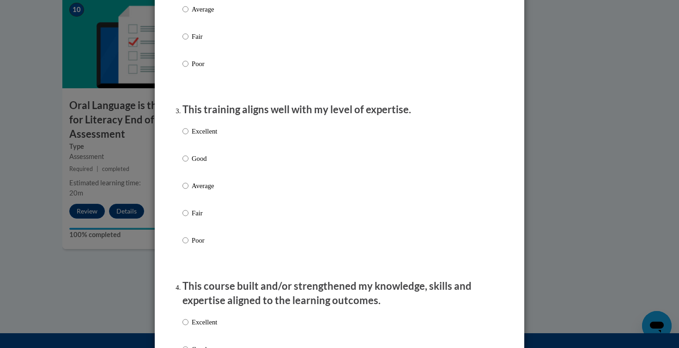
click at [210, 136] on p "Excellent" at bounding box center [204, 131] width 25 height 10
click at [188, 136] on input "Excellent" at bounding box center [185, 131] width 6 height 10
radio input "true"
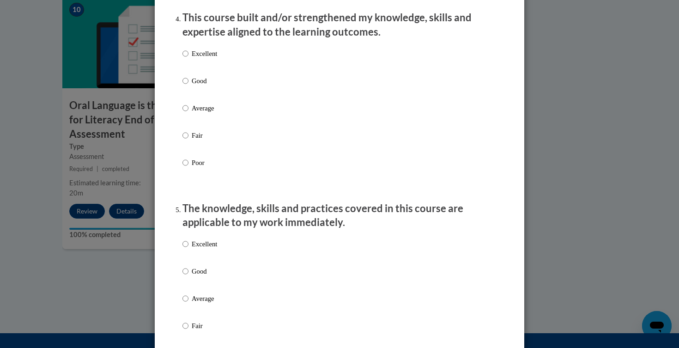
scroll to position [663, 0]
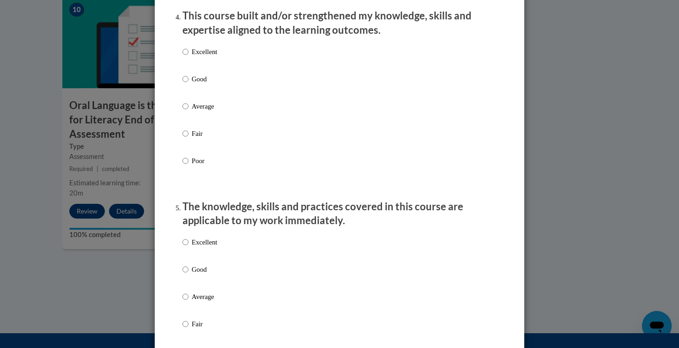
click at [204, 54] on p "Excellent" at bounding box center [204, 52] width 25 height 10
click at [188, 54] on input "Excellent" at bounding box center [185, 52] width 6 height 10
radio input "true"
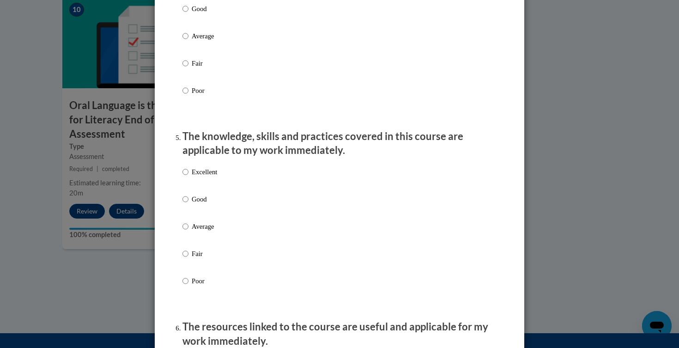
scroll to position [746, 0]
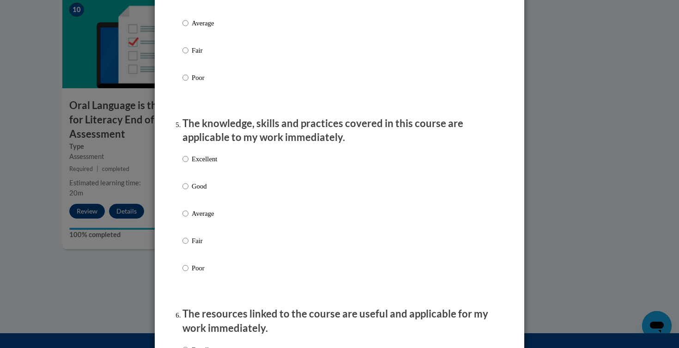
click at [199, 164] on p "Excellent" at bounding box center [204, 159] width 25 height 10
click at [188, 164] on input "Excellent" at bounding box center [185, 159] width 6 height 10
radio input "true"
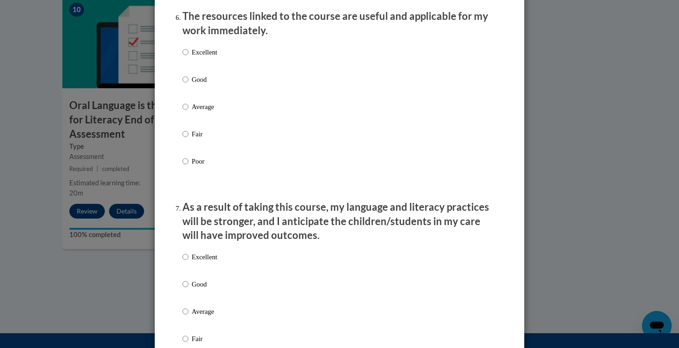
scroll to position [1044, 0]
click at [200, 56] on p "Excellent" at bounding box center [204, 52] width 25 height 10
click at [188, 56] on input "Excellent" at bounding box center [185, 52] width 6 height 10
radio input "true"
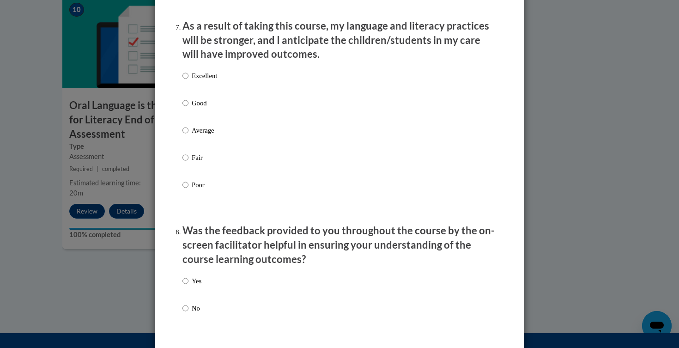
scroll to position [1231, 0]
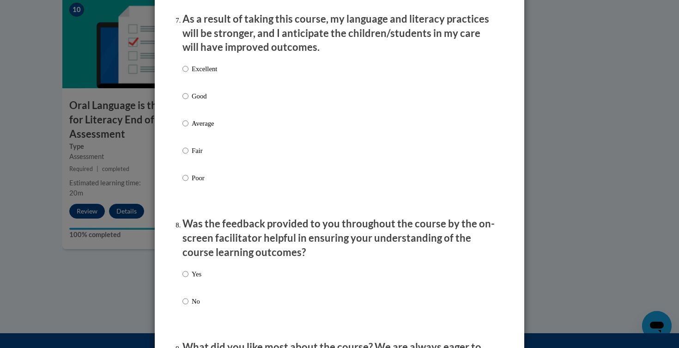
click at [204, 100] on p "Good" at bounding box center [204, 96] width 25 height 10
click at [188, 100] on input "Good" at bounding box center [185, 96] width 6 height 10
radio input "true"
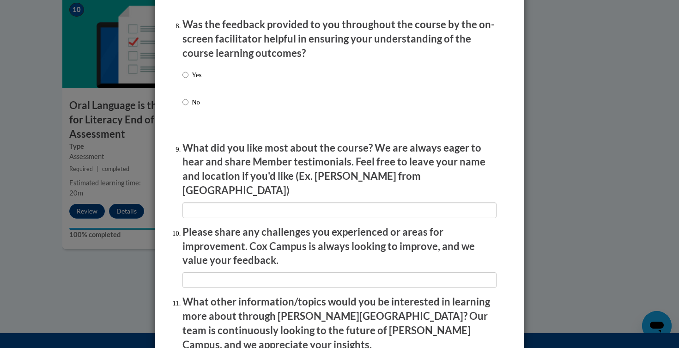
scroll to position [1440, 0]
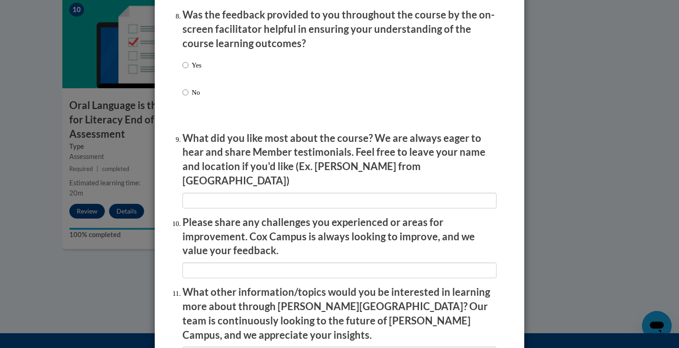
click at [198, 65] on p "Yes" at bounding box center [197, 65] width 10 height 10
click at [188, 65] on input "Yes" at bounding box center [185, 65] width 6 height 10
radio input "true"
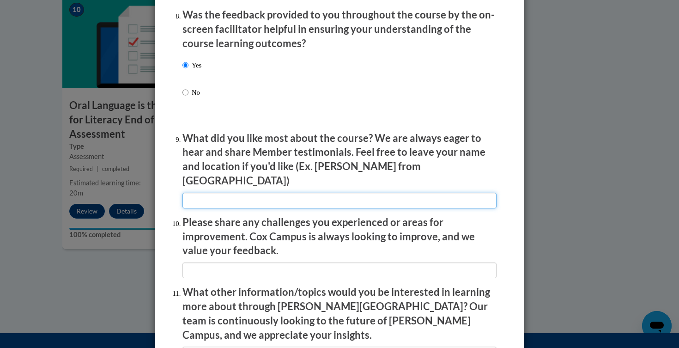
click at [283, 192] on input "textbox" at bounding box center [339, 200] width 314 height 16
type input "The format was easy to follow and I enjoyed the classroom examples."
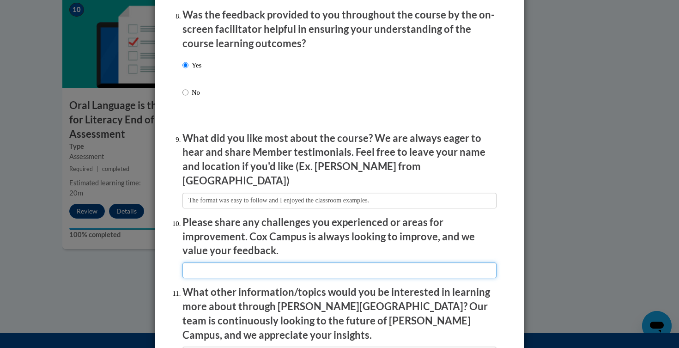
click at [272, 262] on input "textbox" at bounding box center [339, 270] width 314 height 16
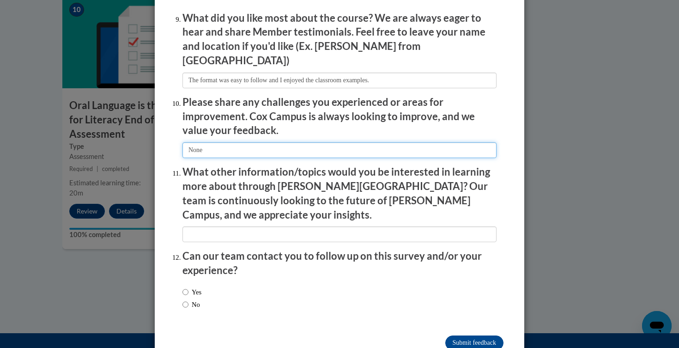
scroll to position [1560, 0]
type input "None"
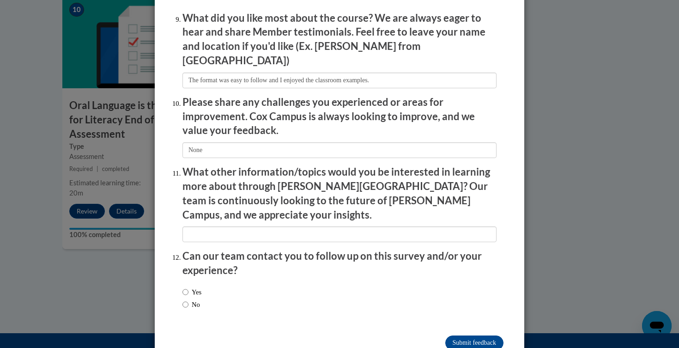
click at [200, 287] on label "Yes" at bounding box center [191, 292] width 19 height 10
click at [188, 287] on input "Yes" at bounding box center [185, 292] width 6 height 10
radio input "true"
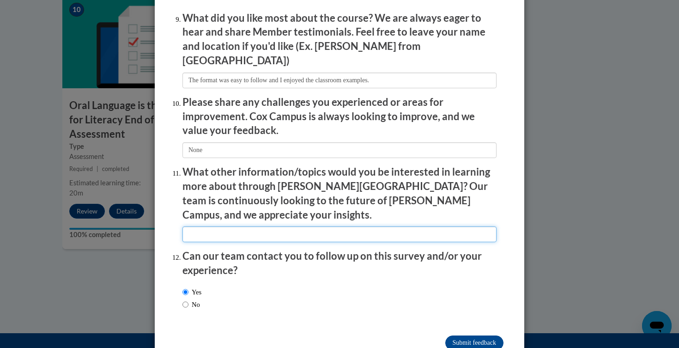
click at [213, 226] on input "textbox" at bounding box center [339, 234] width 314 height 16
type input "None"
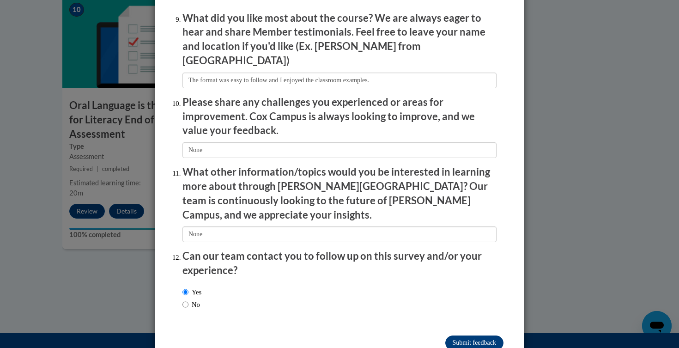
click at [460, 335] on input "Submit feedback" at bounding box center [474, 342] width 58 height 15
